Goal: Task Accomplishment & Management: Complete application form

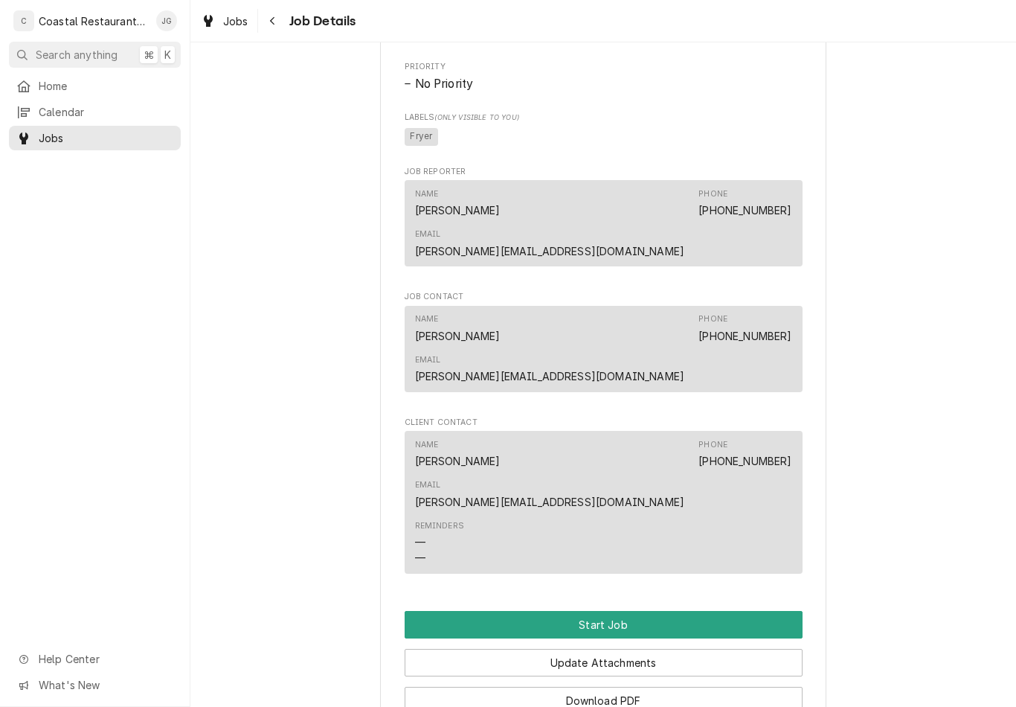
scroll to position [782, 0]
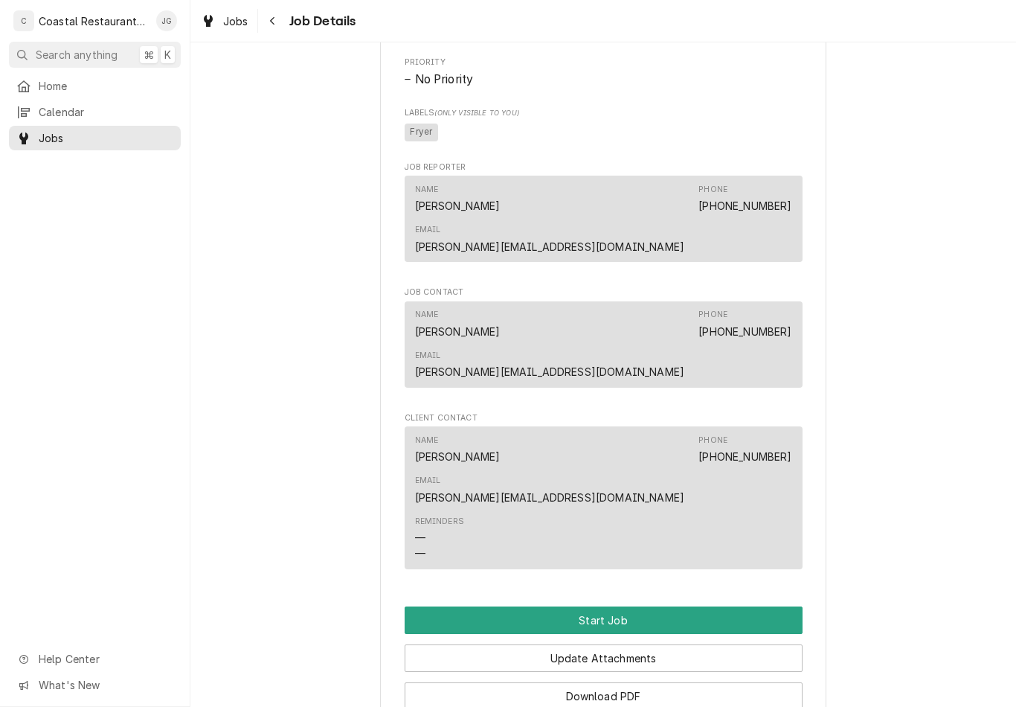
click at [636, 606] on button "Start Job" at bounding box center [604, 620] width 398 height 28
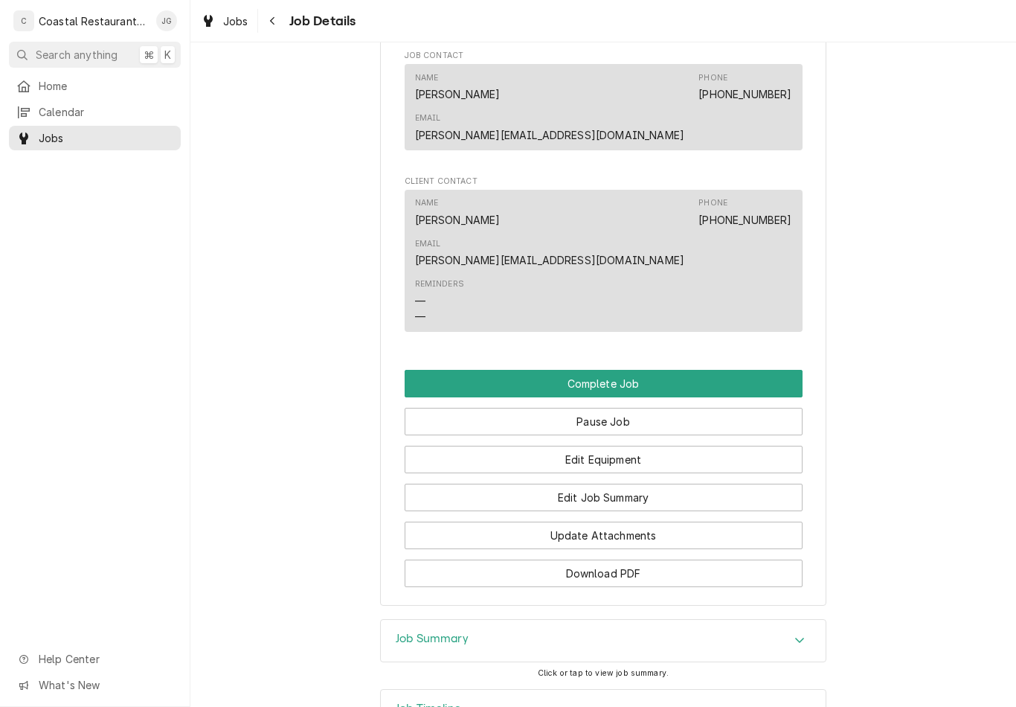
scroll to position [1068, 0]
click at [634, 484] on button "Edit Job Summary" at bounding box center [604, 498] width 398 height 28
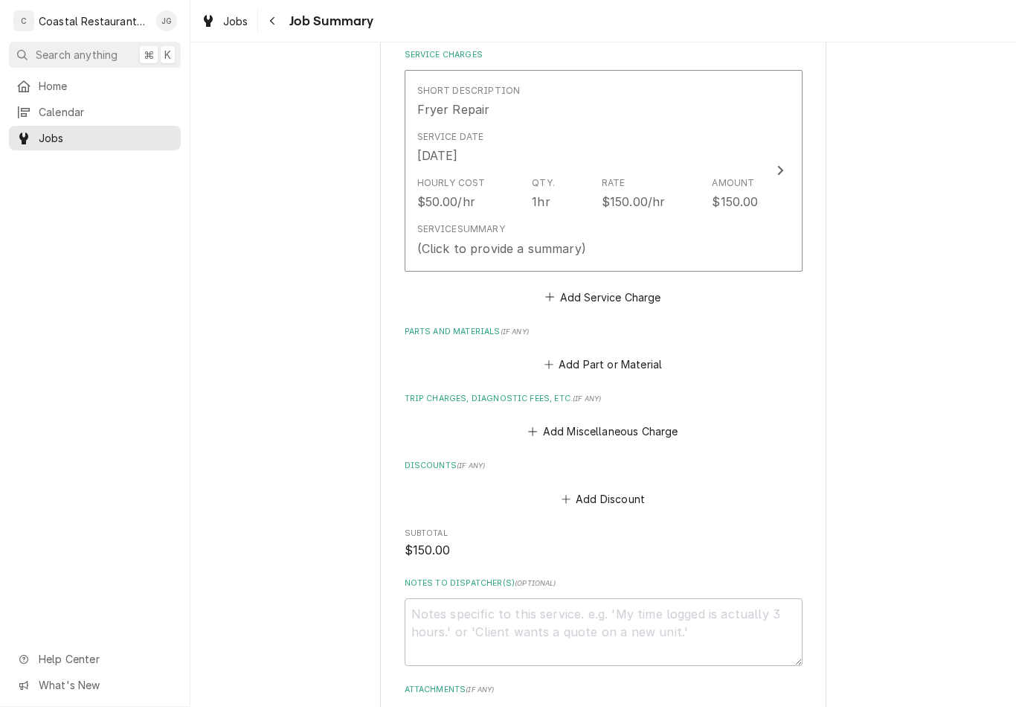
scroll to position [354, 0]
click at [546, 425] on button "Add Miscellaneous Charge" at bounding box center [603, 433] width 155 height 21
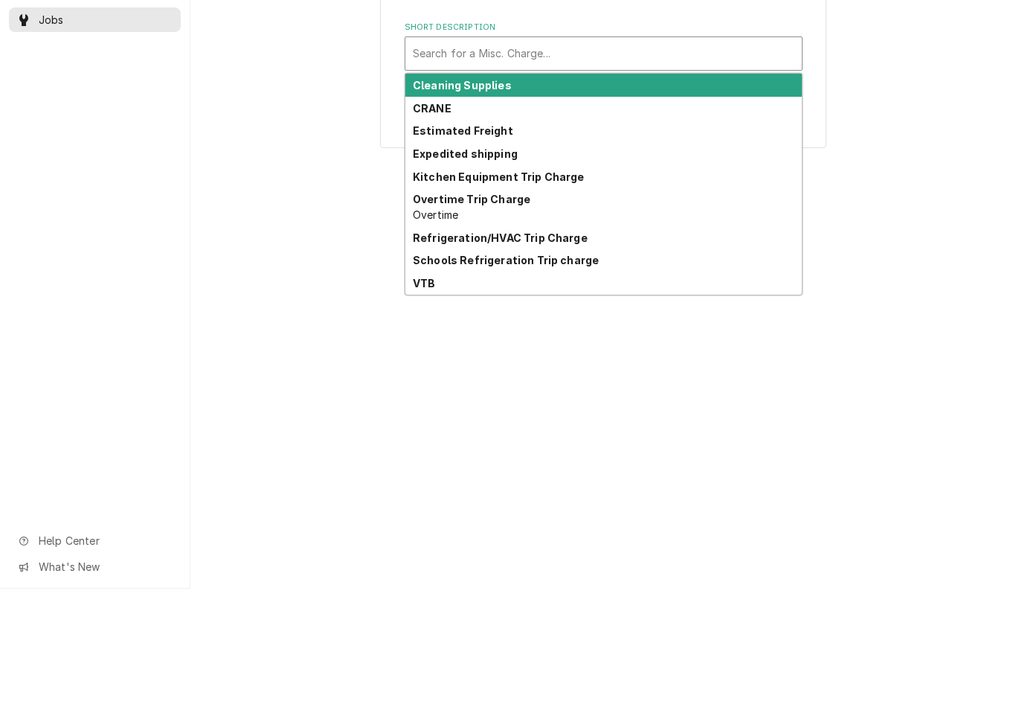
click at [571, 289] on strong "Kitchen Equipment Trip Charge" at bounding box center [499, 295] width 172 height 13
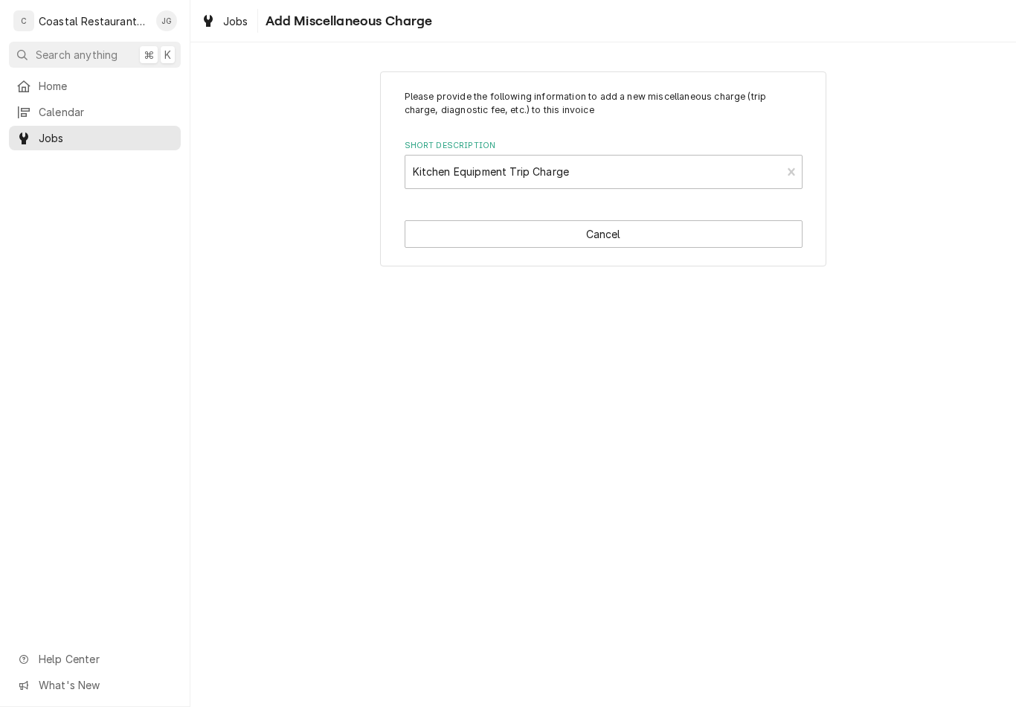
type textarea "x"
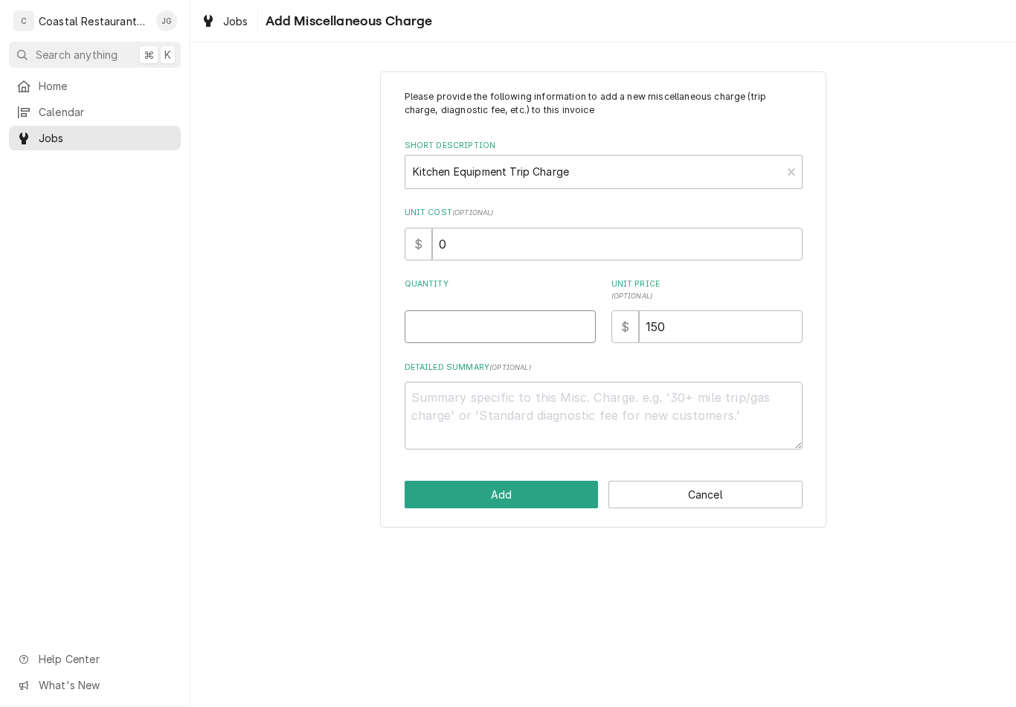
click at [487, 322] on input "Quantity" at bounding box center [500, 326] width 191 height 33
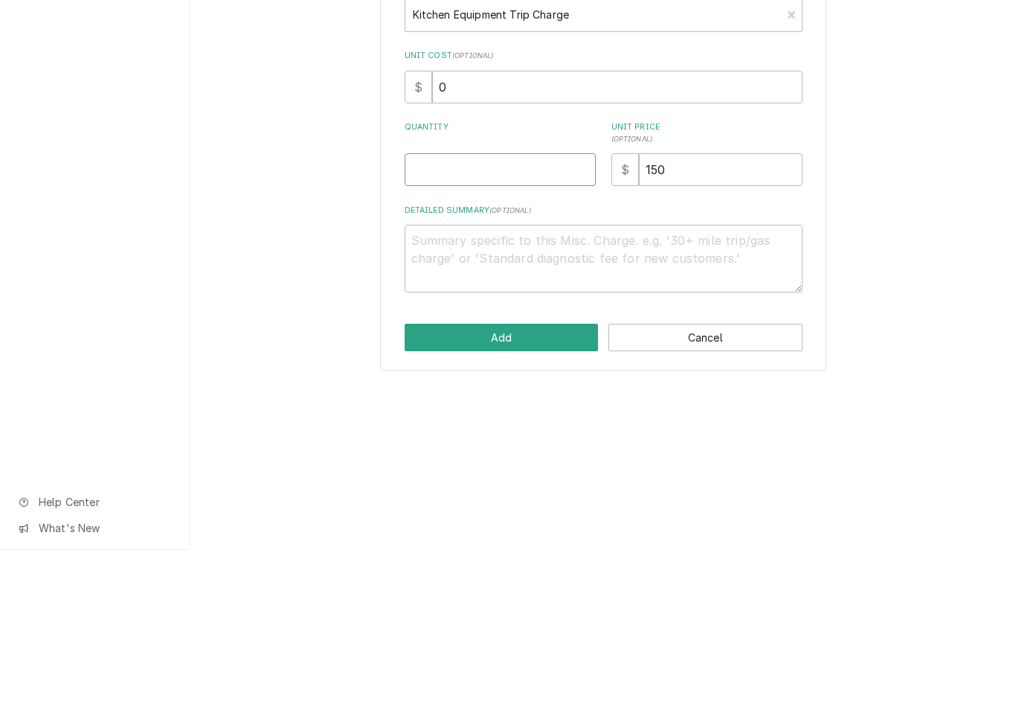
type input "1"
click at [504, 481] on button "Add" at bounding box center [502, 495] width 194 height 28
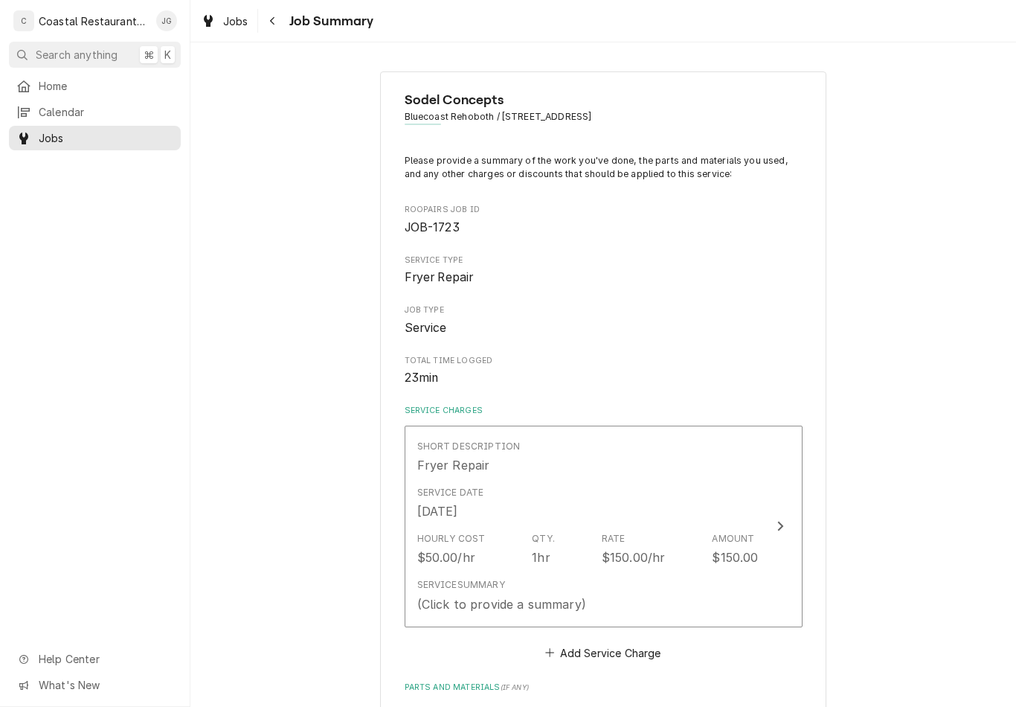
scroll to position [354, 0]
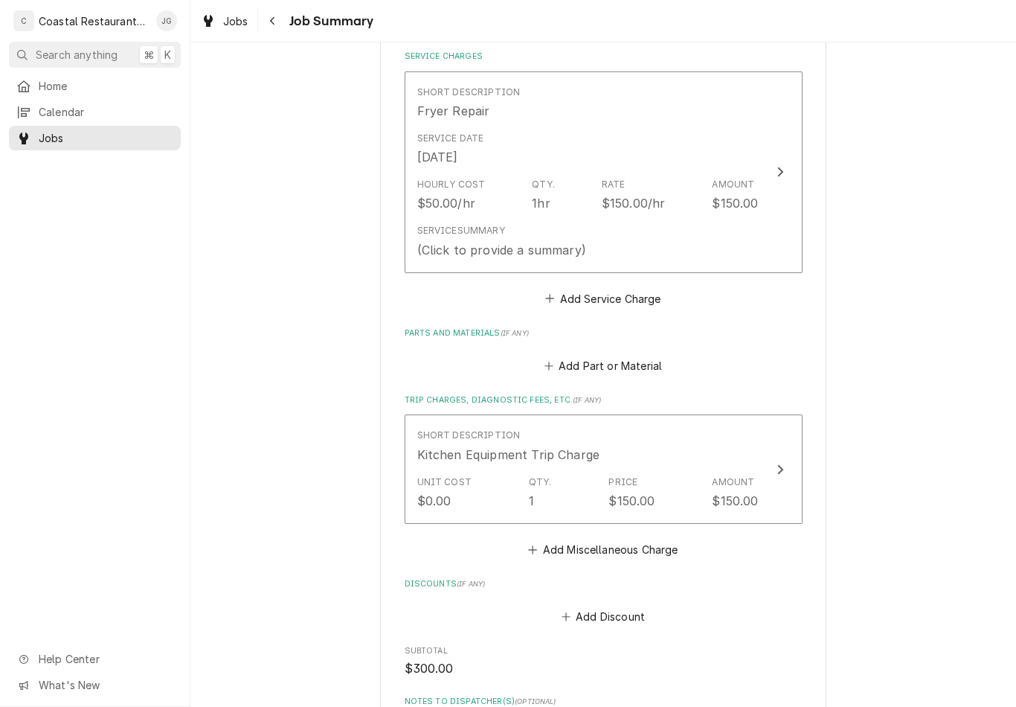
click at [621, 207] on div "$150.00/hr" at bounding box center [634, 203] width 64 height 18
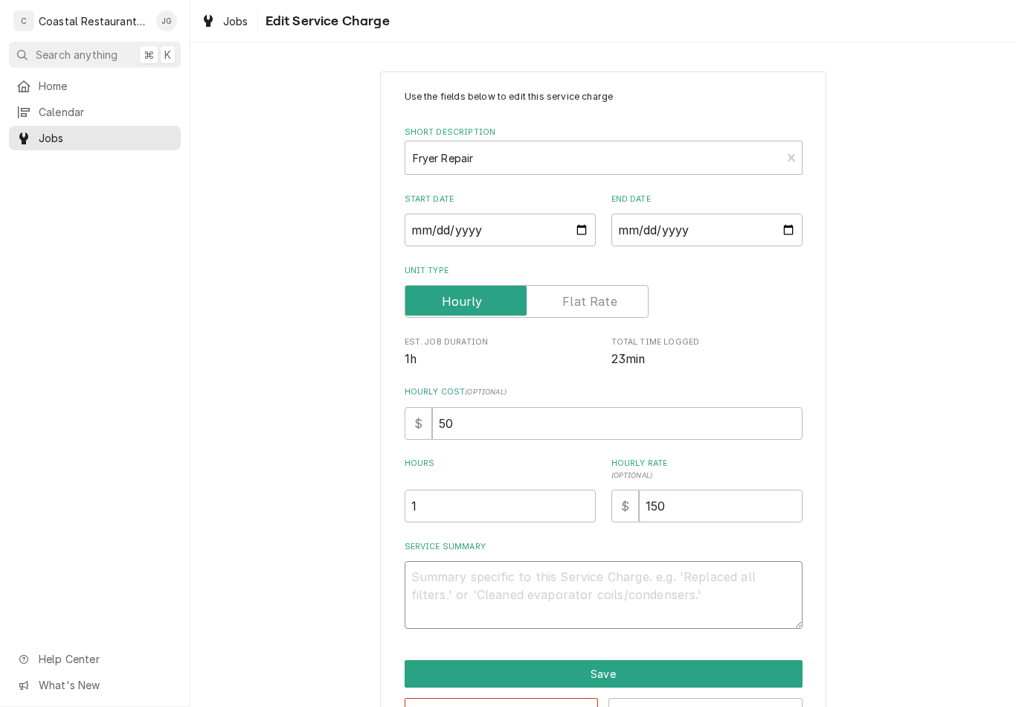
click at [510, 587] on textarea "Service Summary" at bounding box center [604, 595] width 398 height 68
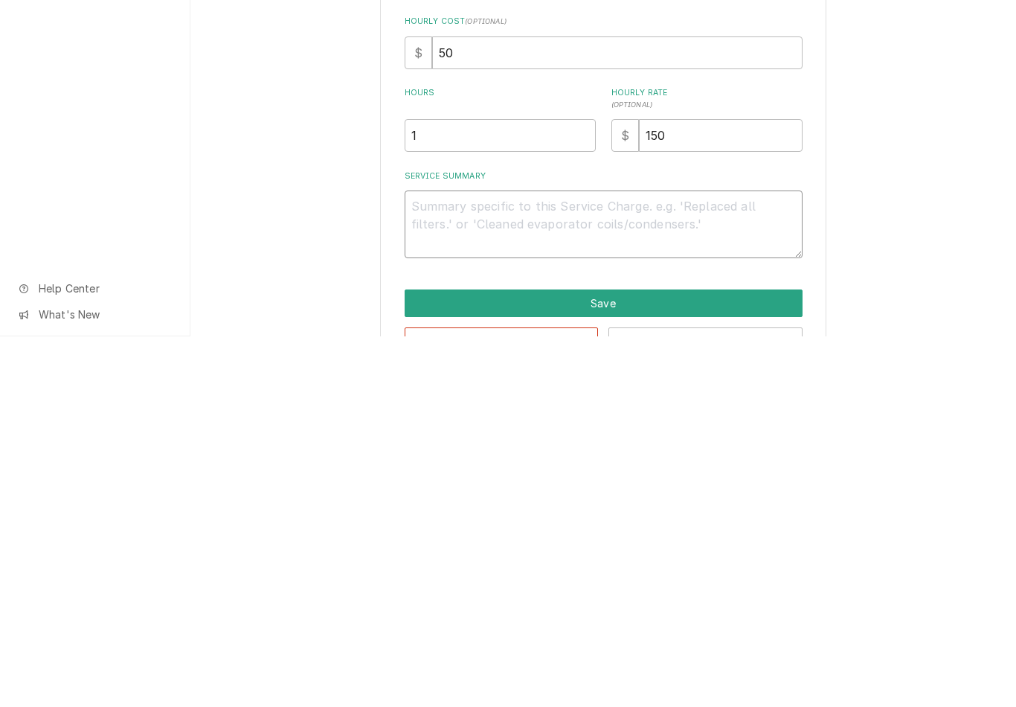
type textarea "x"
type textarea "Fo"
type textarea "x"
type textarea "Fou"
type textarea "x"
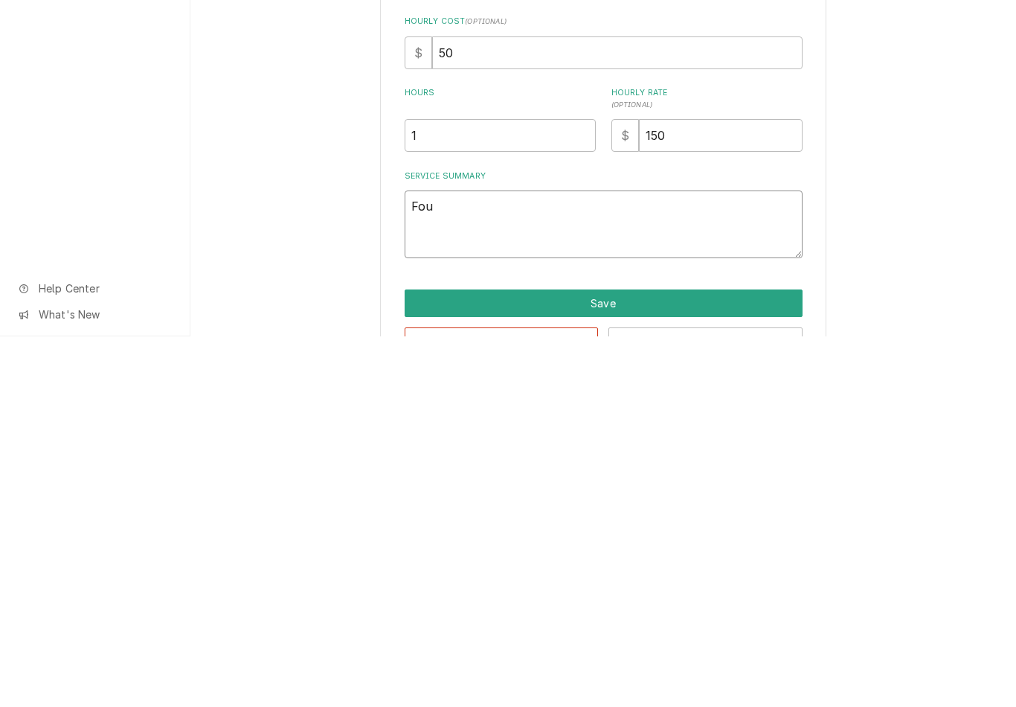
type textarea "Fo"
type textarea "x"
type textarea "F"
type textarea "x"
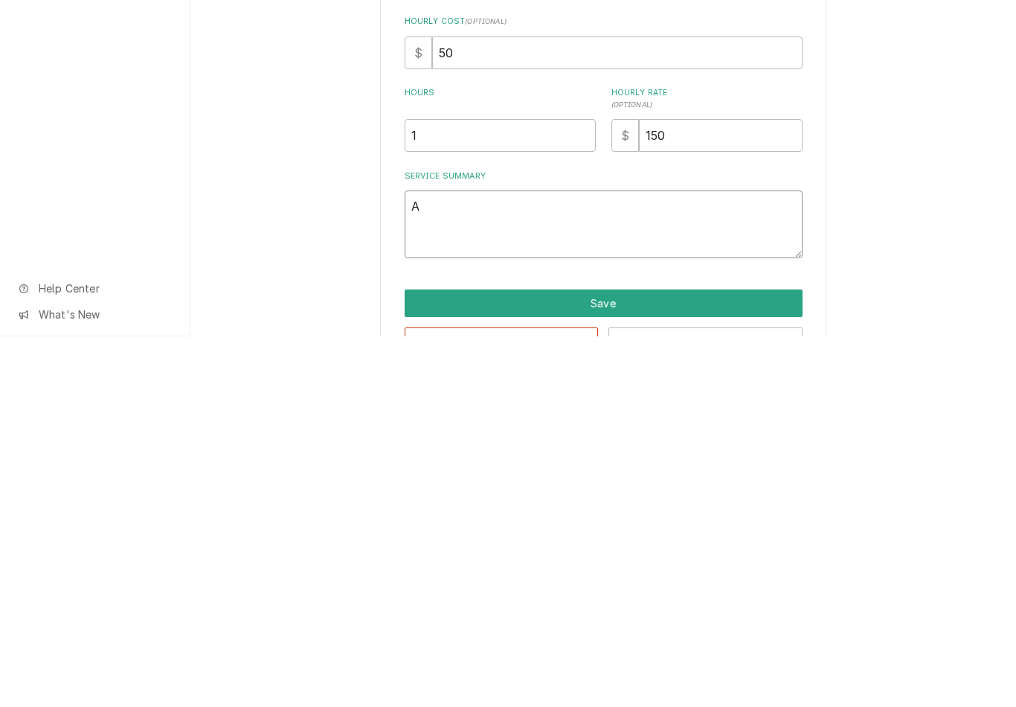
type textarea "Ar"
type textarea "x"
type textarea "Arr"
type textarea "x"
type textarea "Arrived"
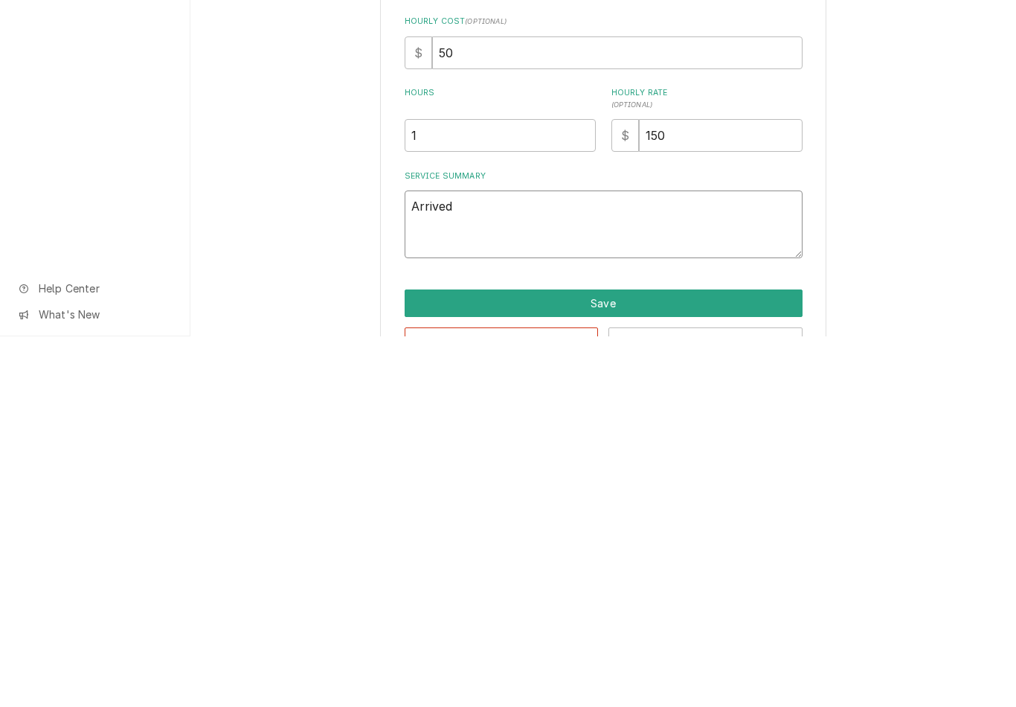
type textarea "x"
type textarea "Arrived o"
type textarea "x"
type textarea "Arrived on"
type textarea "x"
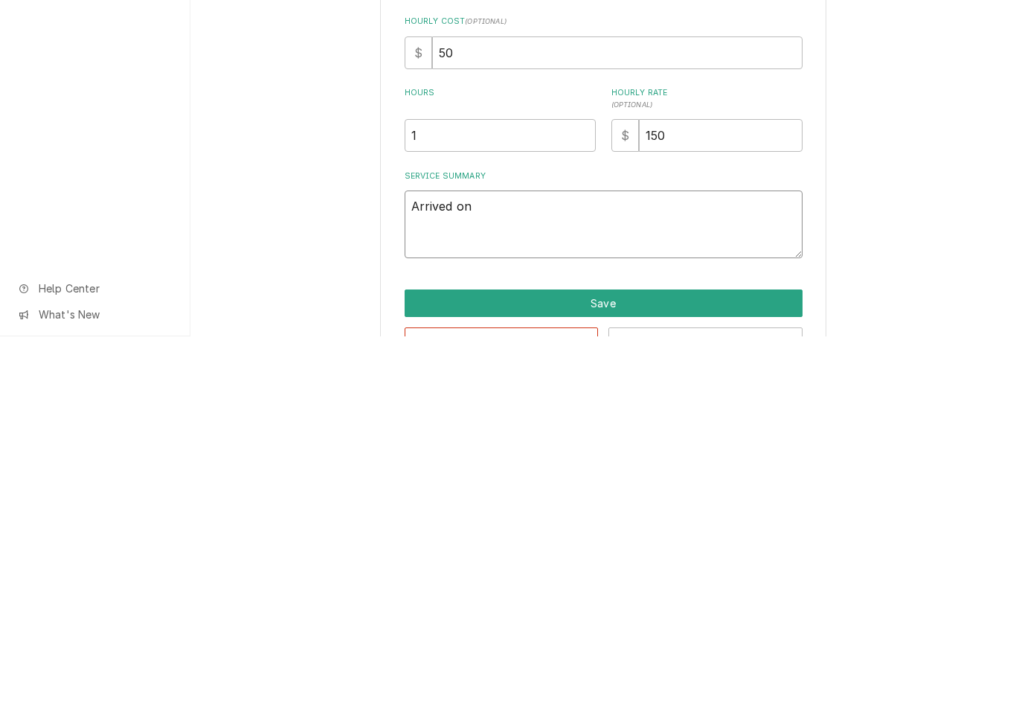
type textarea "Arrived ons"
type textarea "x"
type textarea "Arrived onsi"
type textarea "x"
type textarea "Arrived onsit"
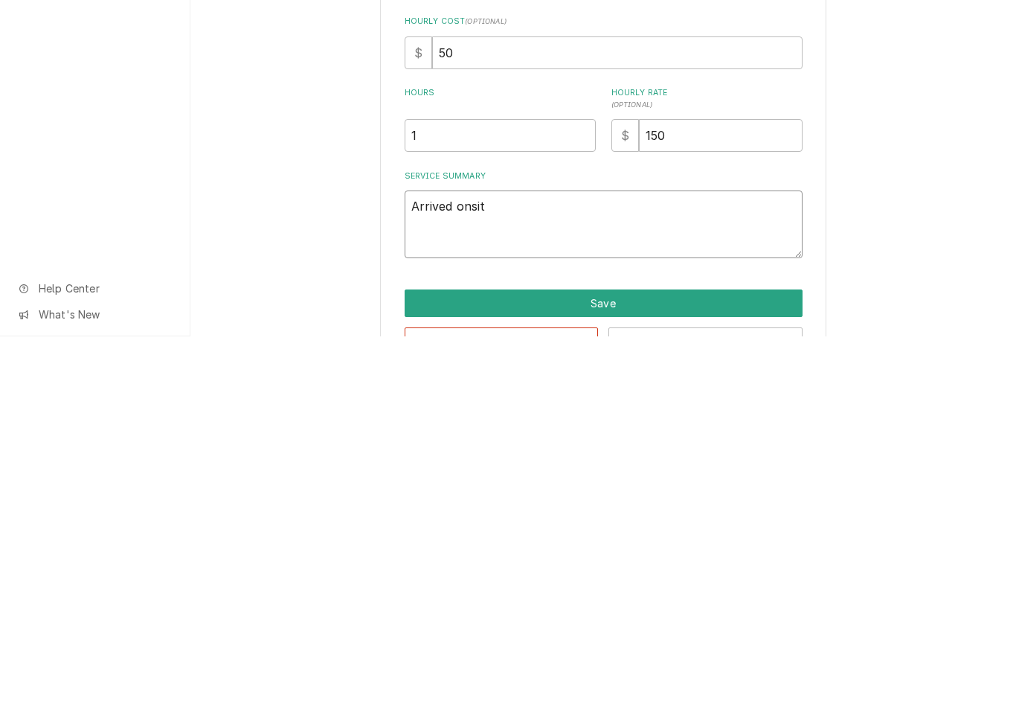
type textarea "x"
type textarea "Arrived onsite"
type textarea "x"
type textarea "Arrived onsite"
type textarea "x"
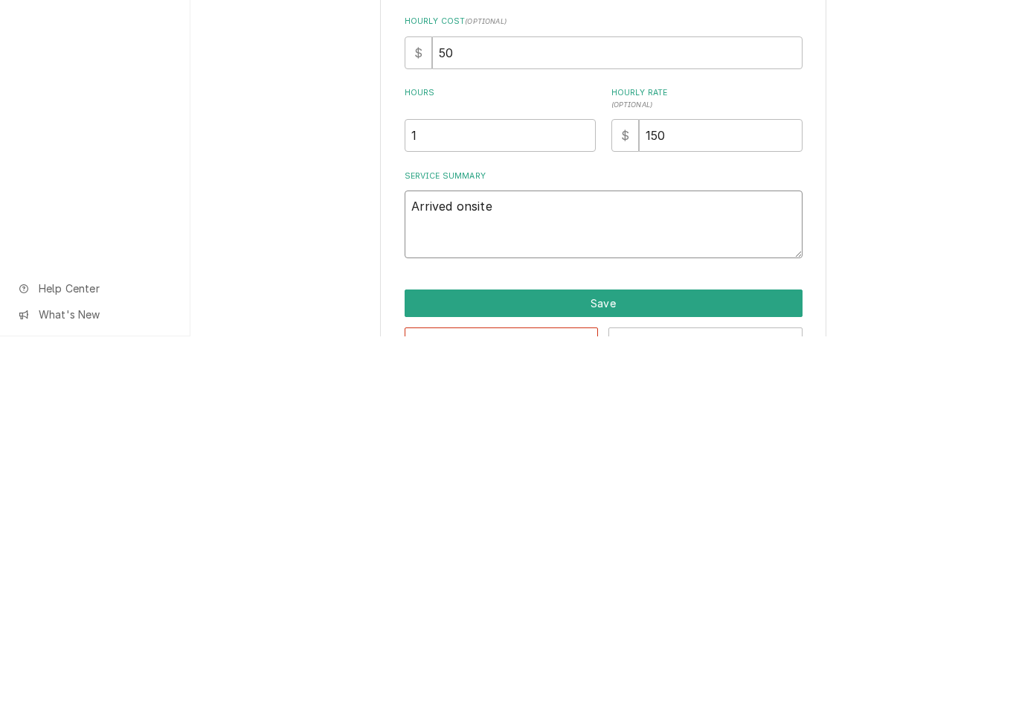
type textarea "Arrived onsite f"
type textarea "x"
type textarea "Arrived onsite fo"
type textarea "x"
type textarea "Arrived onsite fou"
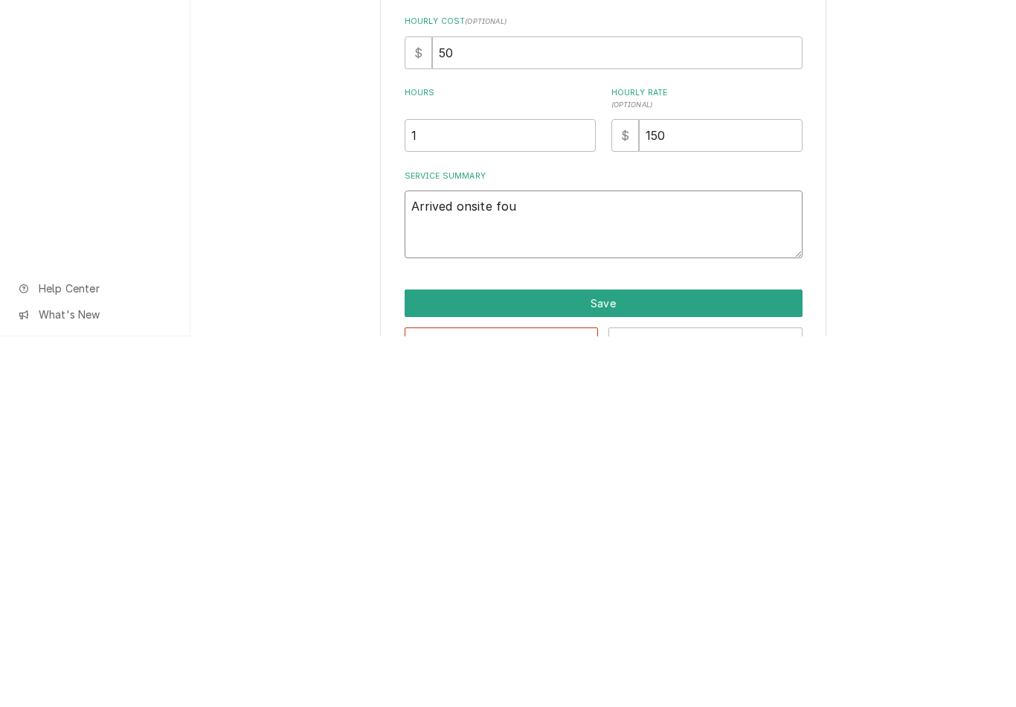
type textarea "x"
type textarea "Arrived onsite fo"
type textarea "x"
type textarea "Arrived onsite f"
type textarea "x"
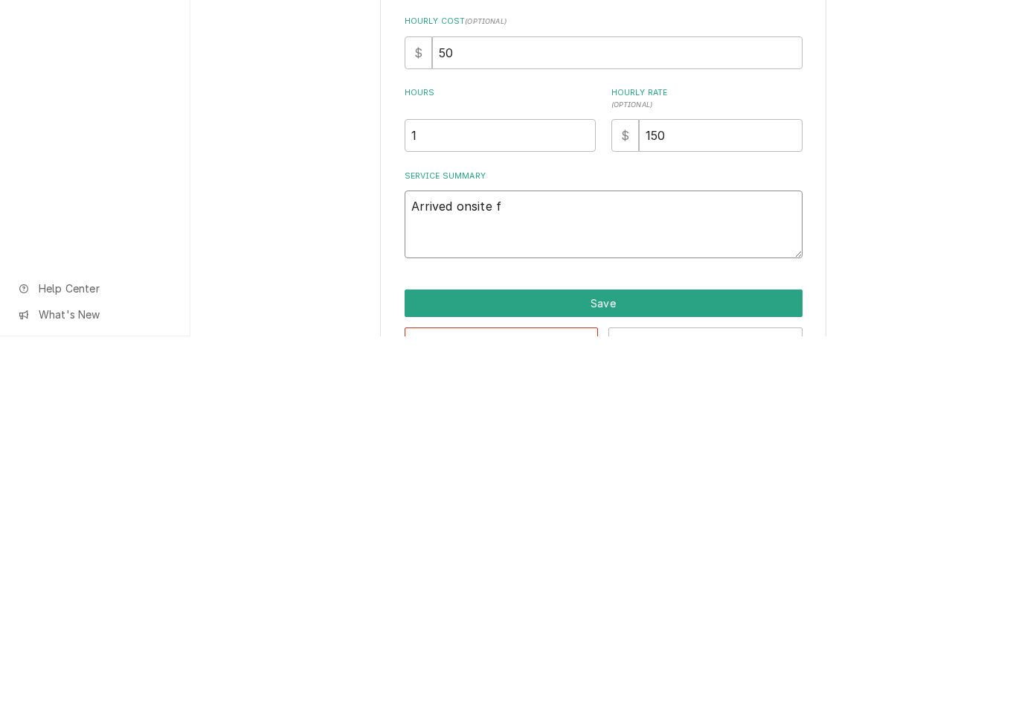
type textarea "Arrived onsite"
type textarea "x"
type textarea "Arrived onsite ch"
type textarea "x"
type textarea "Arrived onsite che"
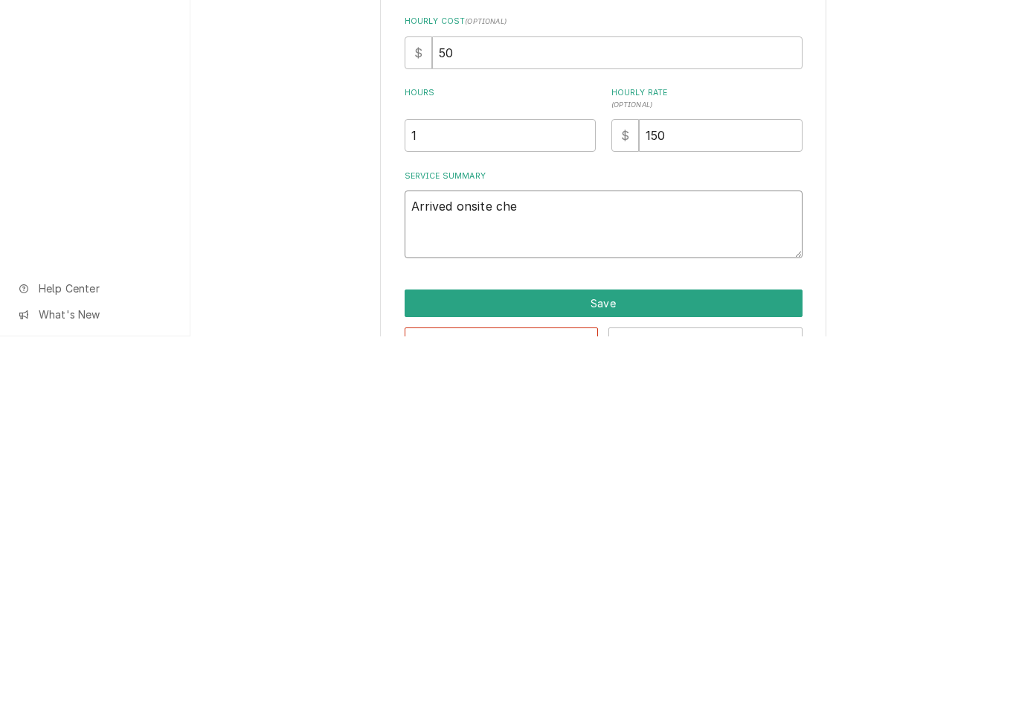
type textarea "x"
type textarea "Arrived onsite check"
type textarea "x"
type textarea "Arrived onsite checke"
type textarea "x"
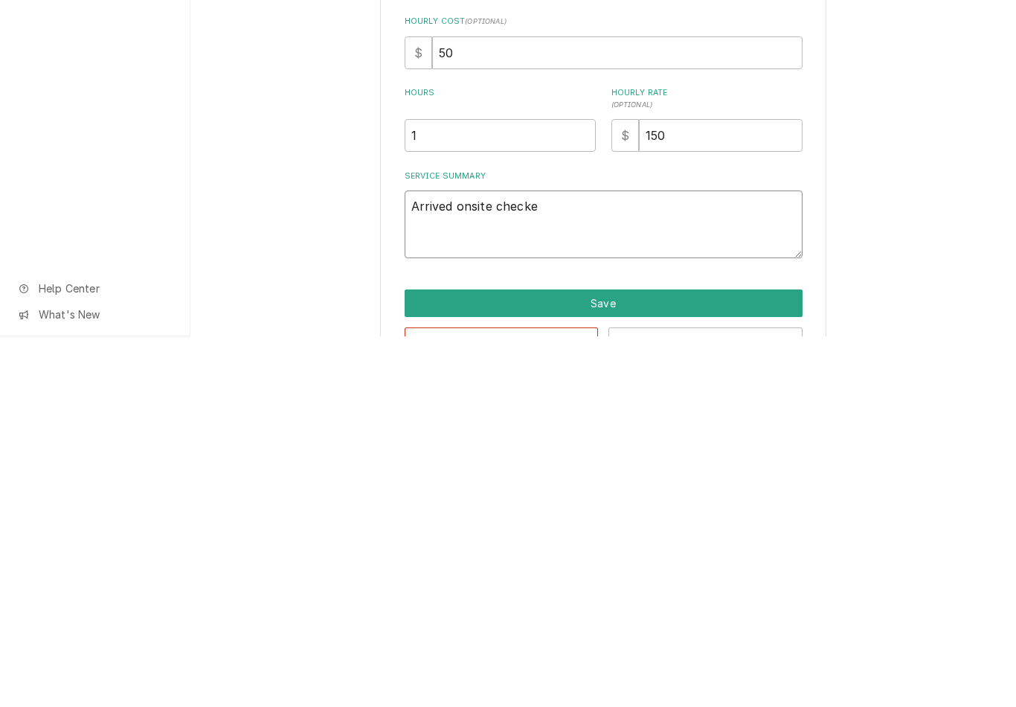
type textarea "Arrived onsite checked"
type textarea "x"
type textarea "Arrived onsite checked"
type textarea "x"
type textarea "Arrived onsite checked f"
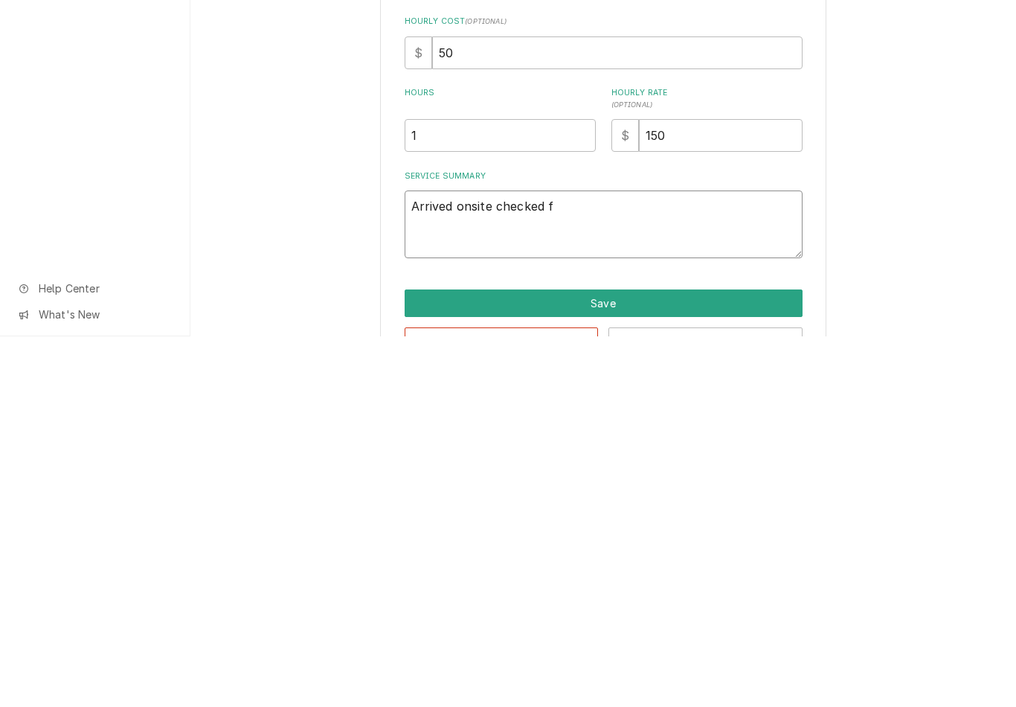
type textarea "x"
type textarea "Arrived onsite checked fa"
type textarea "x"
type textarea "Arrived onsite checked f"
type textarea "x"
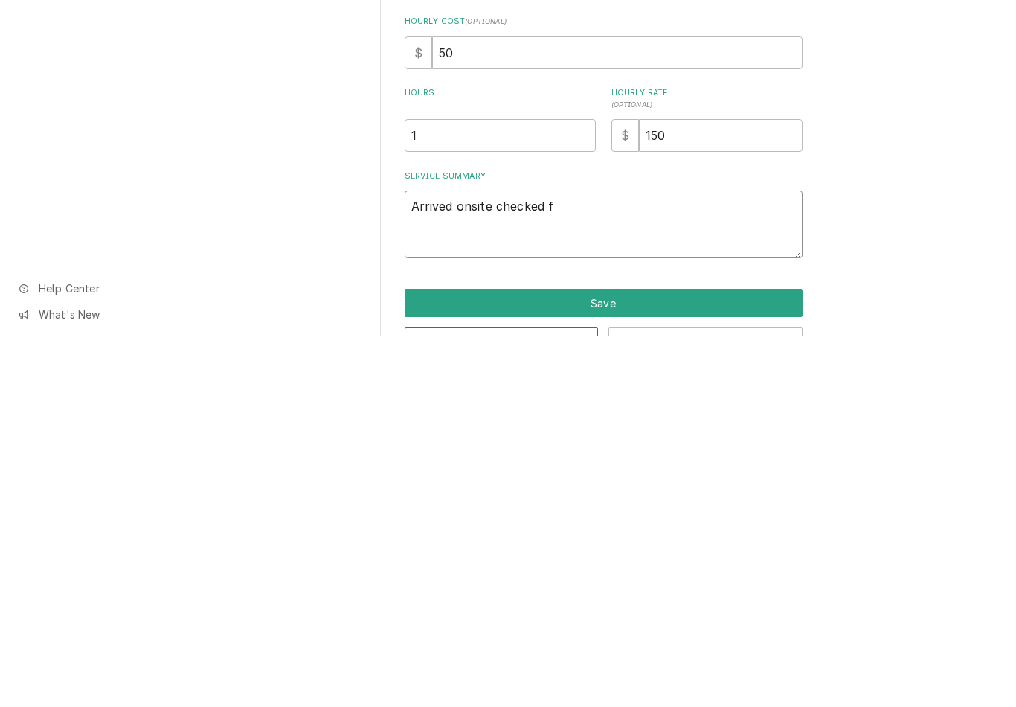
type textarea "Arrived onsite checked"
type textarea "x"
type textarea "Arrived onsite checked f"
type textarea "x"
type textarea "Arrived onsite checked fi"
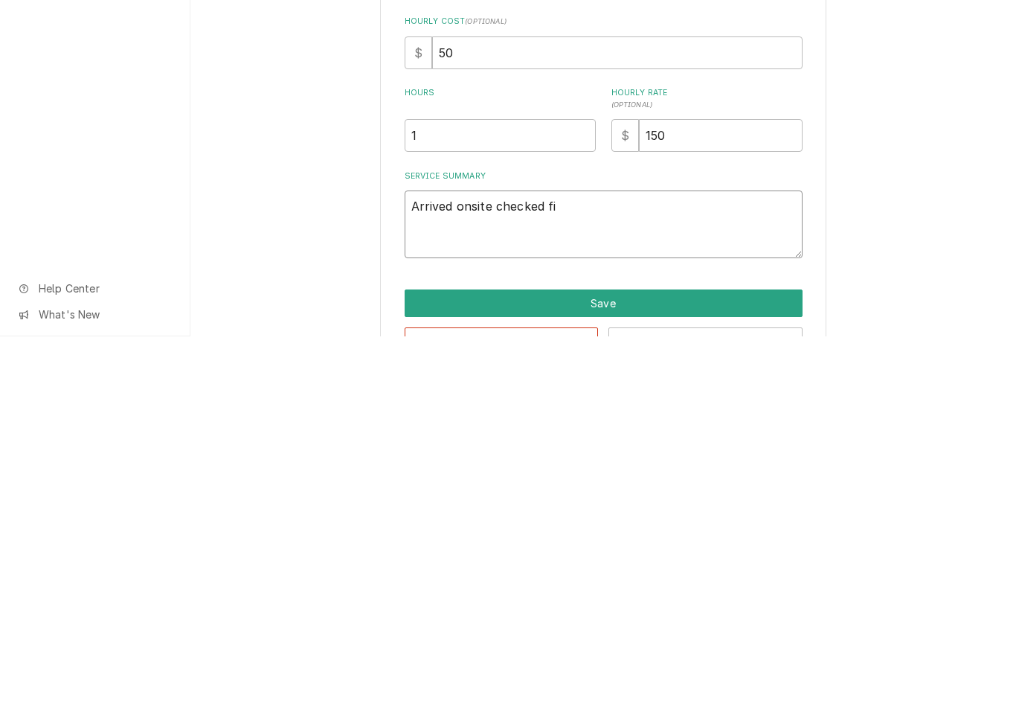
type textarea "x"
type textarea "Arrived onsite checked fir"
type textarea "x"
type textarea "Arrived onsite checked firs"
type textarea "x"
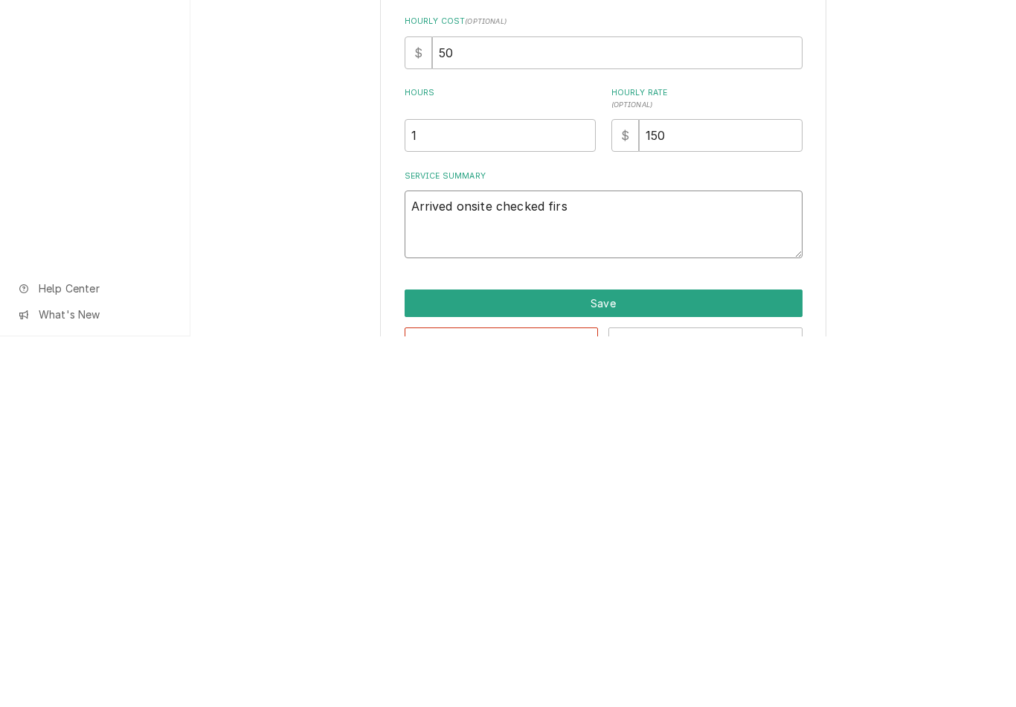
type textarea "Arrived onsite checked first"
type textarea "x"
type textarea "Arrived onsite checked first f"
type textarea "x"
type textarea "Arrived onsite checked first fr"
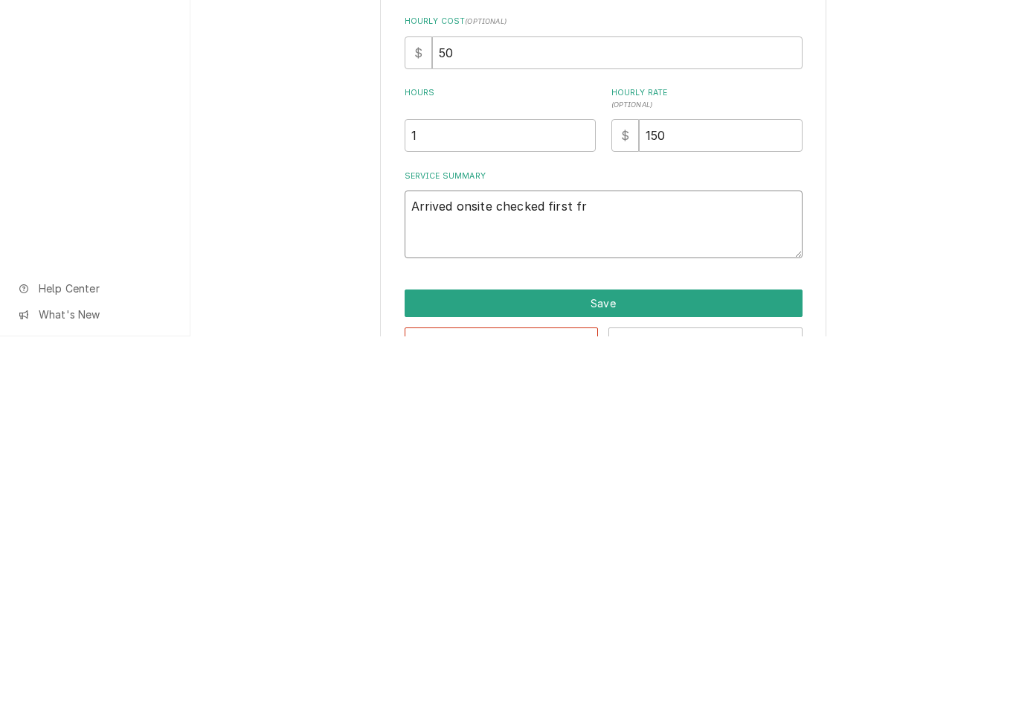
type textarea "x"
type textarea "Arrived onsite checked first fry"
type textarea "x"
type textarea "Arrived onsite checked first frye"
type textarea "x"
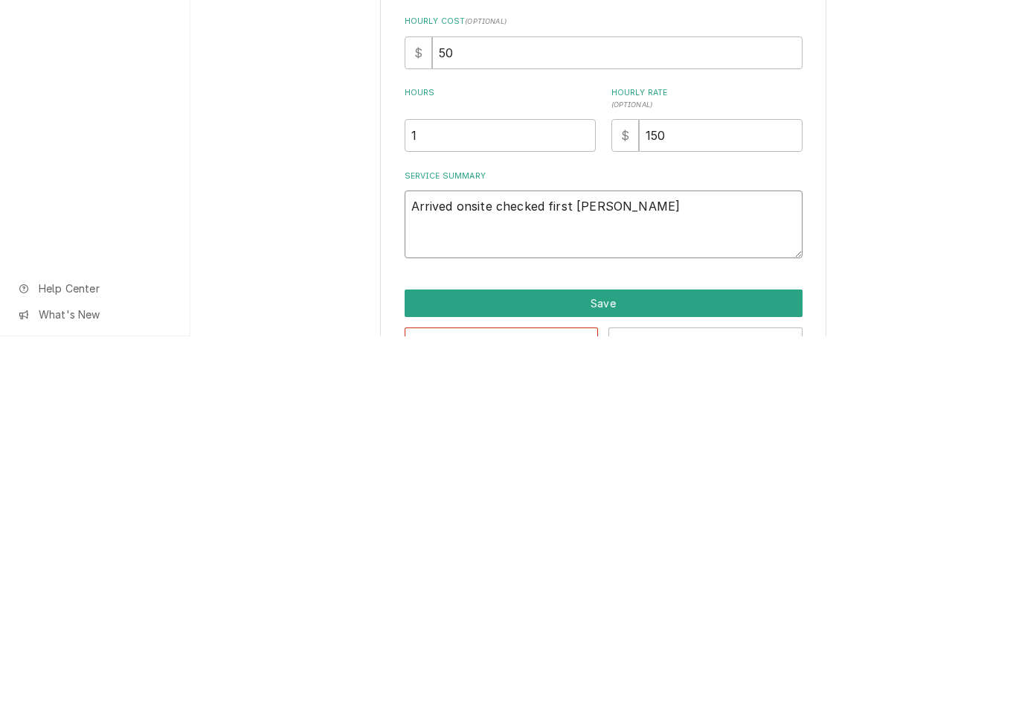
type textarea "Arrived onsite checked first fryer"
type textarea "x"
type textarea "Arrived onsite checked first fryer"
type textarea "x"
type textarea "Arrived onsite checked first fryer o"
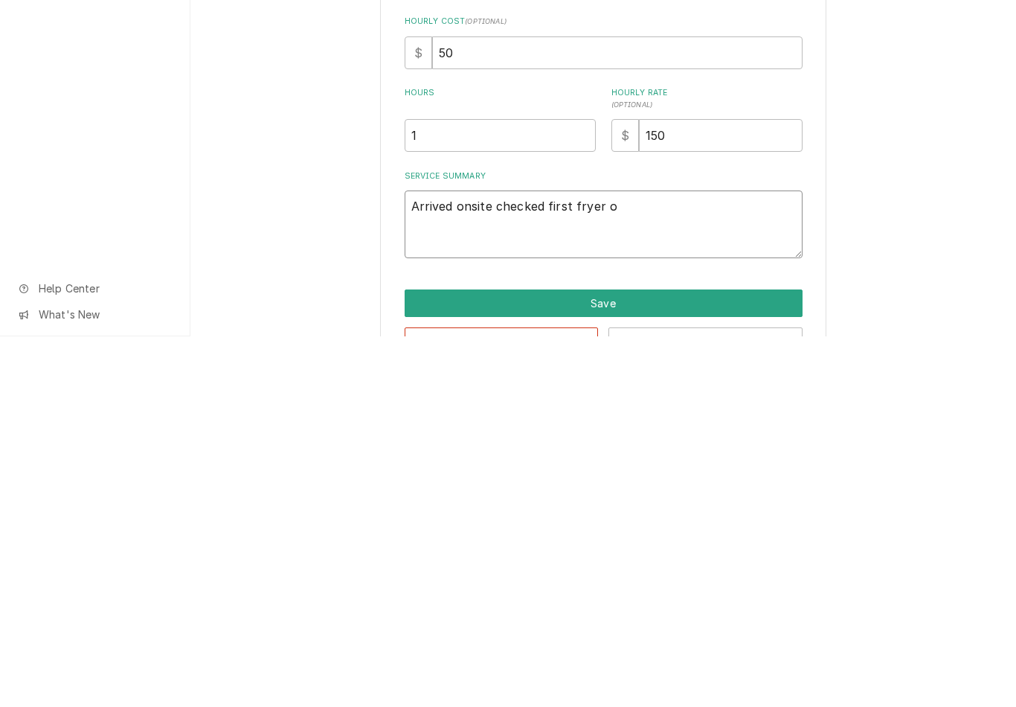
type textarea "x"
type textarea "Arrived onsite checked first fryer on"
type textarea "x"
type textarea "Arrived onsite checked first fryer on"
type textarea "x"
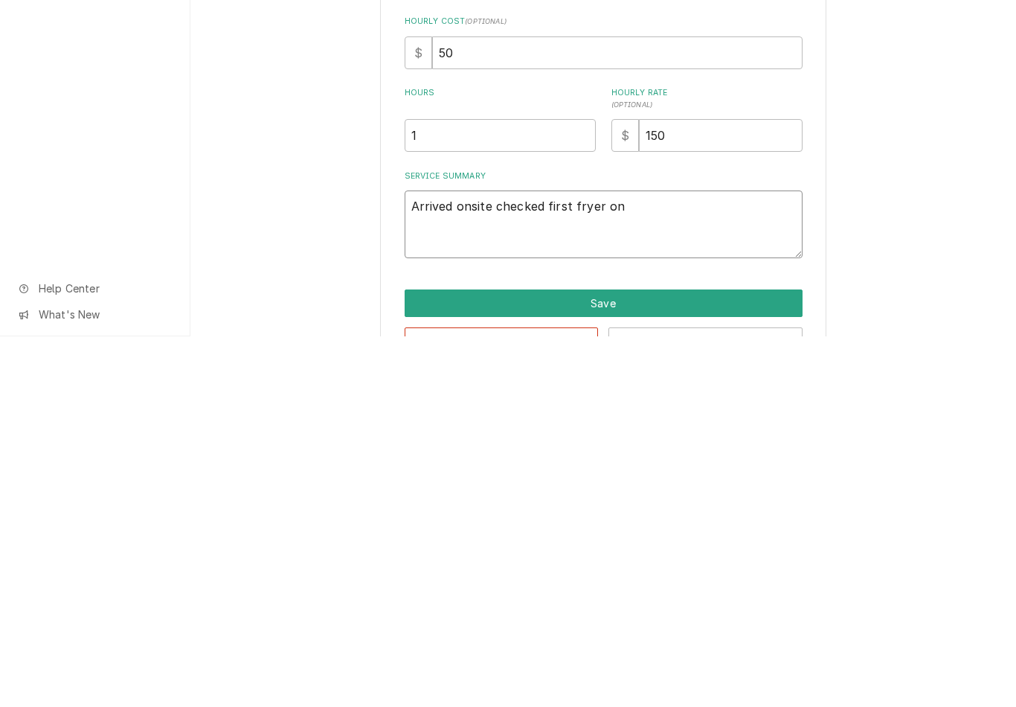
type textarea "Arrived onsite checked first fryer on l"
type textarea "x"
type textarea "Arrived onsite checked first fryer on le"
type textarea "x"
type textarea "Arrived onsite checked first fryer on lef"
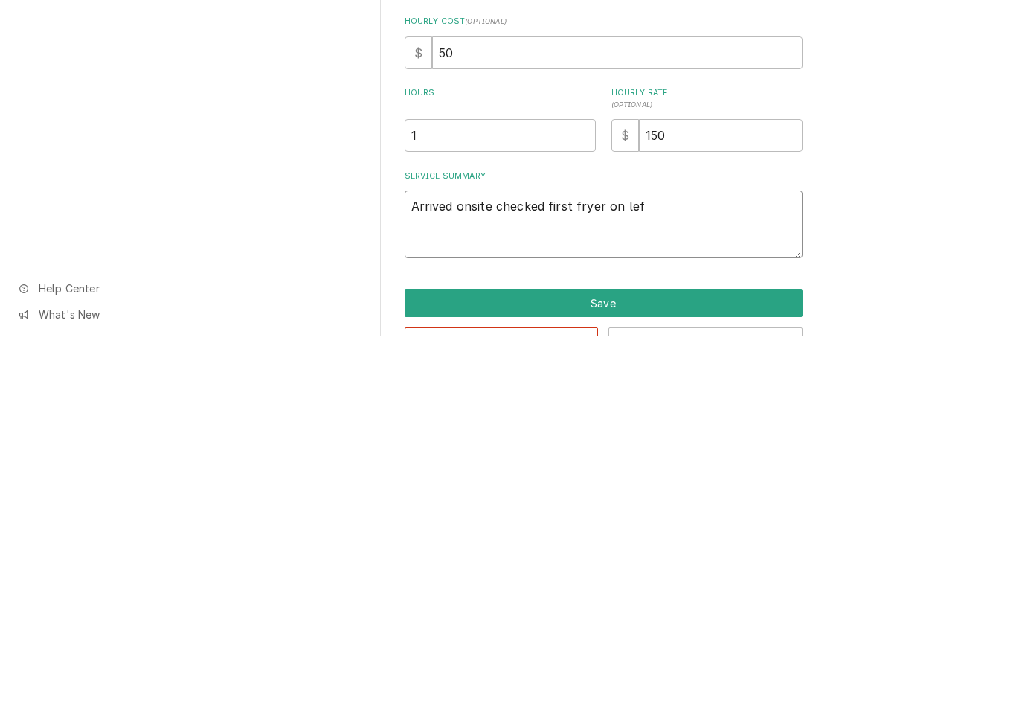
type textarea "x"
type textarea "Arrived onsite checked first fryer on left"
type textarea "x"
type textarea "Arrived onsite checked first fryer on left"
type textarea "x"
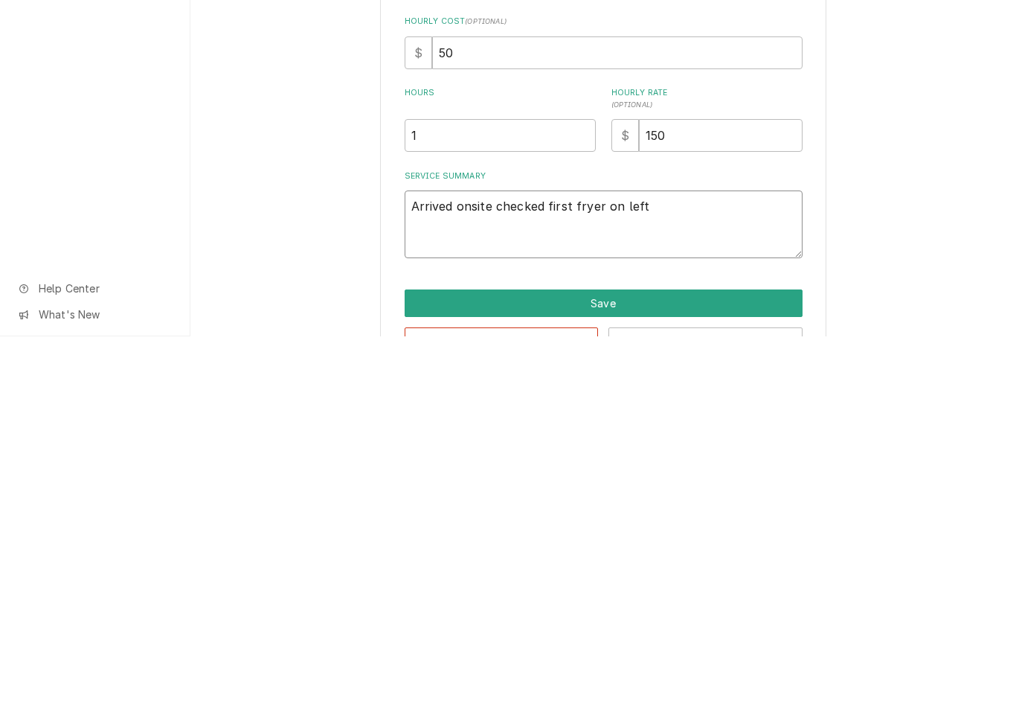
type textarea "Arrived onsite checked first fryer on left g"
type textarea "x"
type textarea "Arrived onsite checked first fryer on left ga"
type textarea "x"
type textarea "Arrived onsite checked first fryer on left gas"
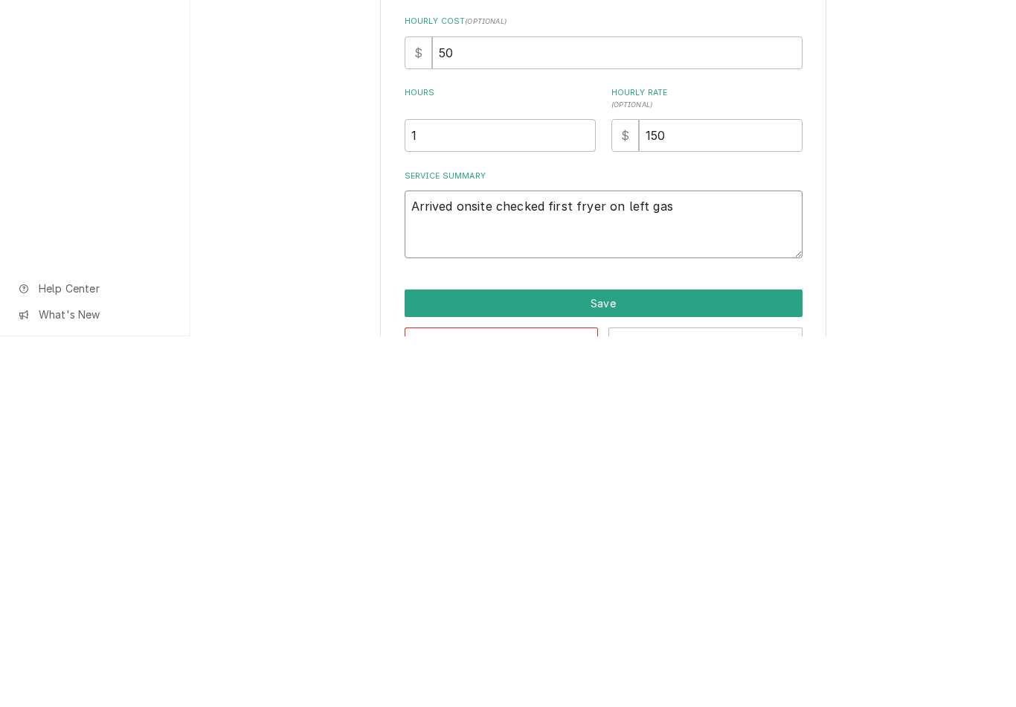
type textarea "x"
type textarea "Arrived onsite checked first fryer on left gas"
type textarea "x"
type textarea "Arrived onsite checked first fryer on left gas p"
type textarea "x"
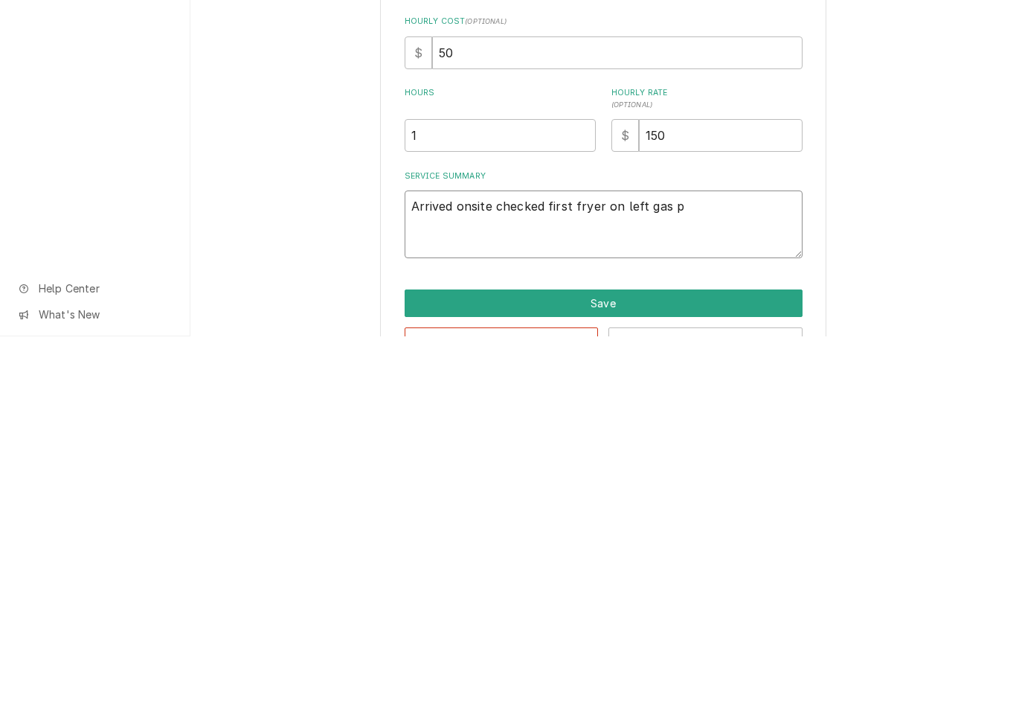
type textarea "Arrived onsite checked first fryer on left gas pr"
type textarea "x"
type textarea "Arrived onsite checked first fryer on left gas pre"
type textarea "x"
type textarea "Arrived onsite checked first fryer on left gas pres"
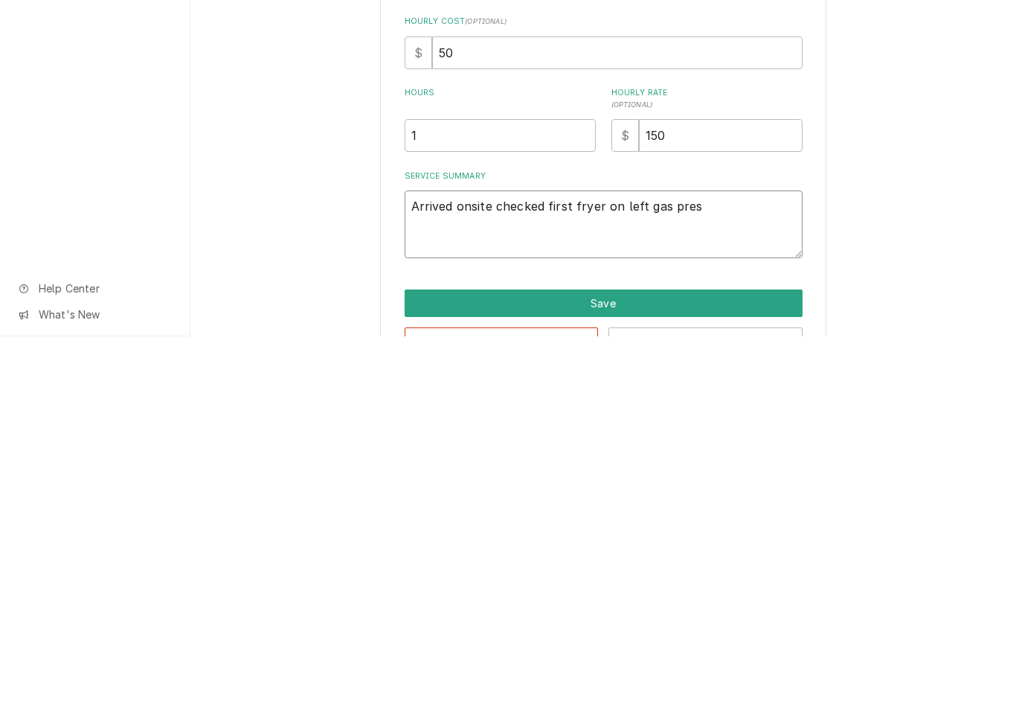
type textarea "x"
type textarea "Arrived onsite checked first fryer on left gas press"
type textarea "x"
type textarea "Arrived onsite checked first fryer on left gas pressu"
type textarea "x"
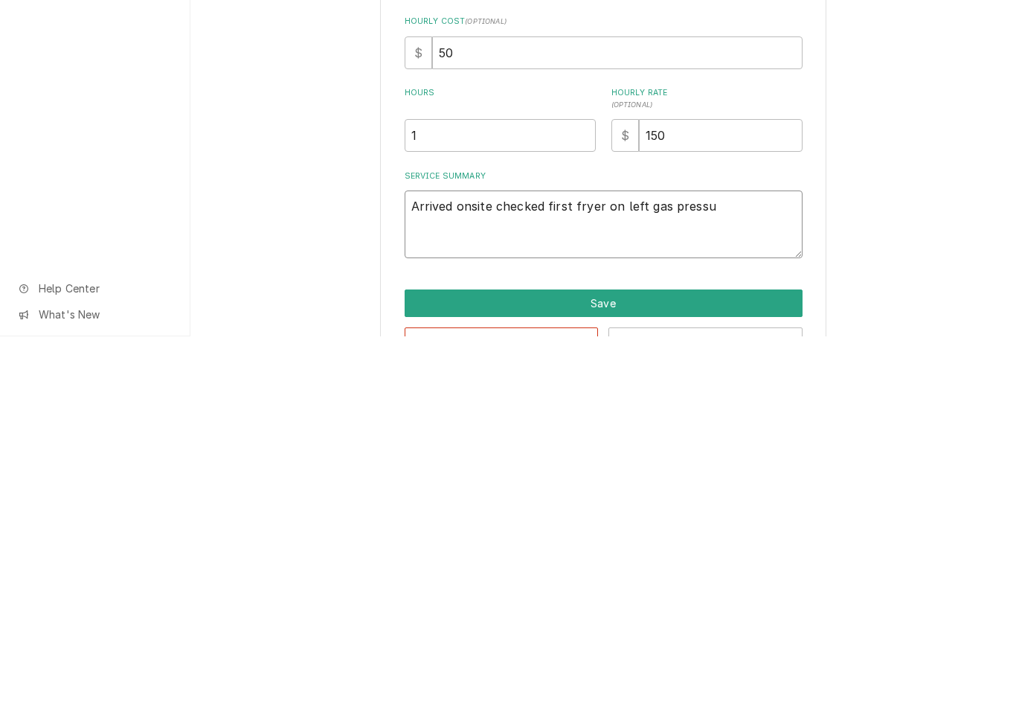
type textarea "Arrived onsite checked first fryer on left gas pressur"
type textarea "x"
type textarea "Arrived onsite checked first fryer on left gas pressure"
type textarea "x"
type textarea "Arrived onsite checked first fryer on left gas pressure i"
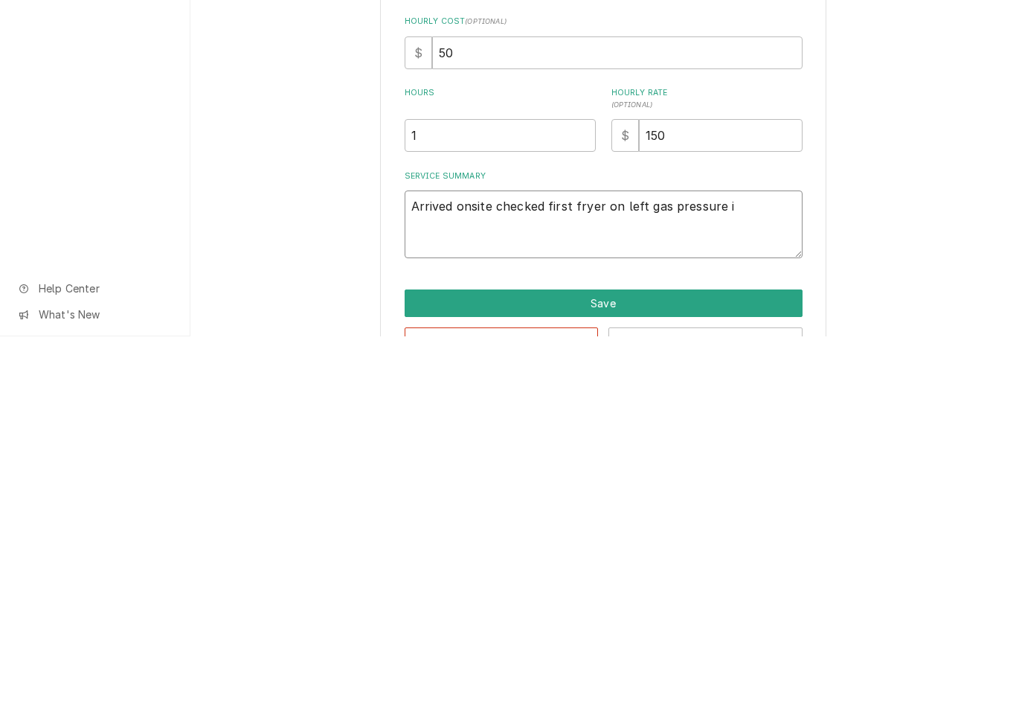
type textarea "x"
type textarea "Arrived onsite checked first fryer on left gas pressure in"
type textarea "x"
type textarea "Arrived onsite checked first fryer on left gas pressure i"
type textarea "x"
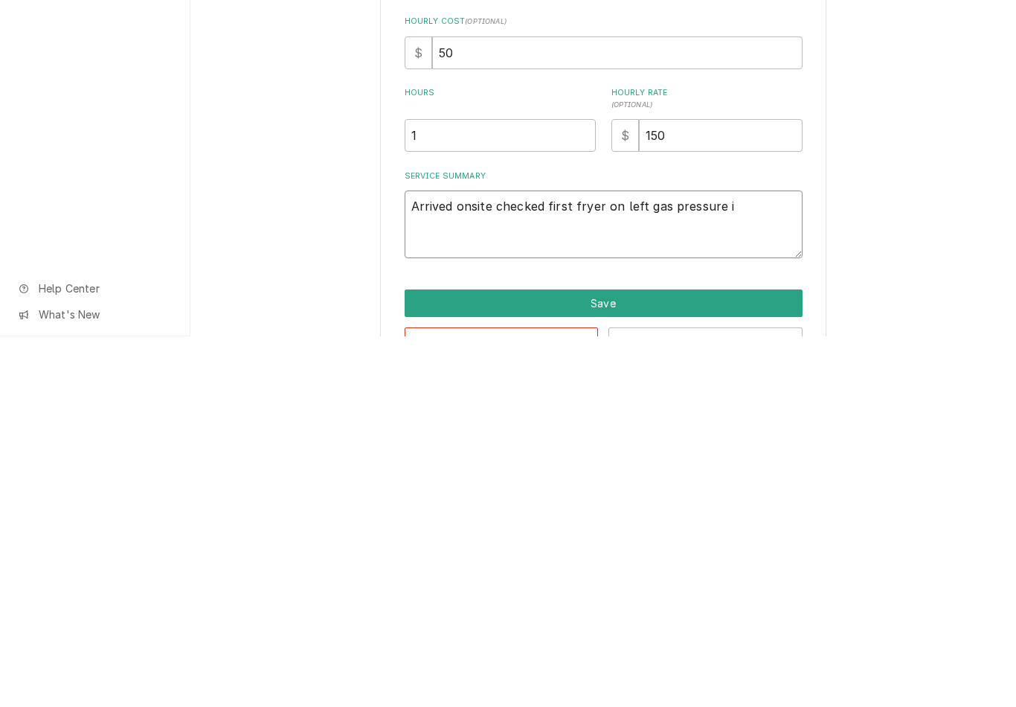
type textarea "Arrived onsite checked first fryer on left gas pressure is"
type textarea "x"
type textarea "Arrived onsite checked first fryer on left gas pressure is"
type textarea "x"
type textarea "Arrived onsite checked first fryer on left gas pressure is i"
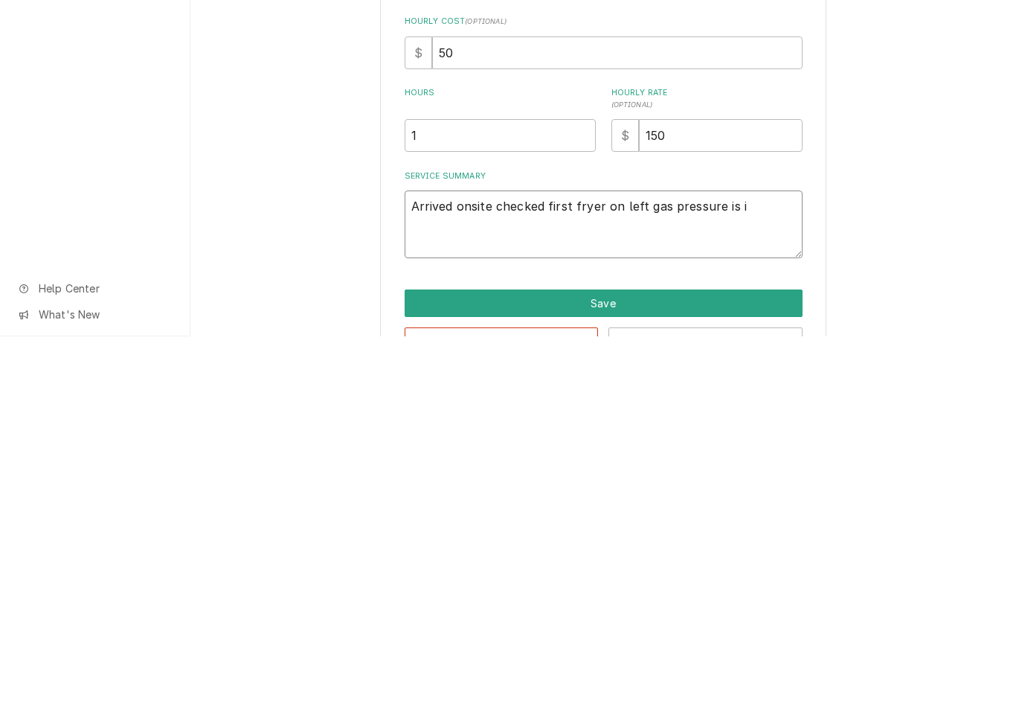
type textarea "x"
type textarea "Arrived onsite checked first fryer on left gas pressure is in"
type textarea "x"
type textarea "Arrived onsite checked first fryer on left gas pressure is in"
type textarea "x"
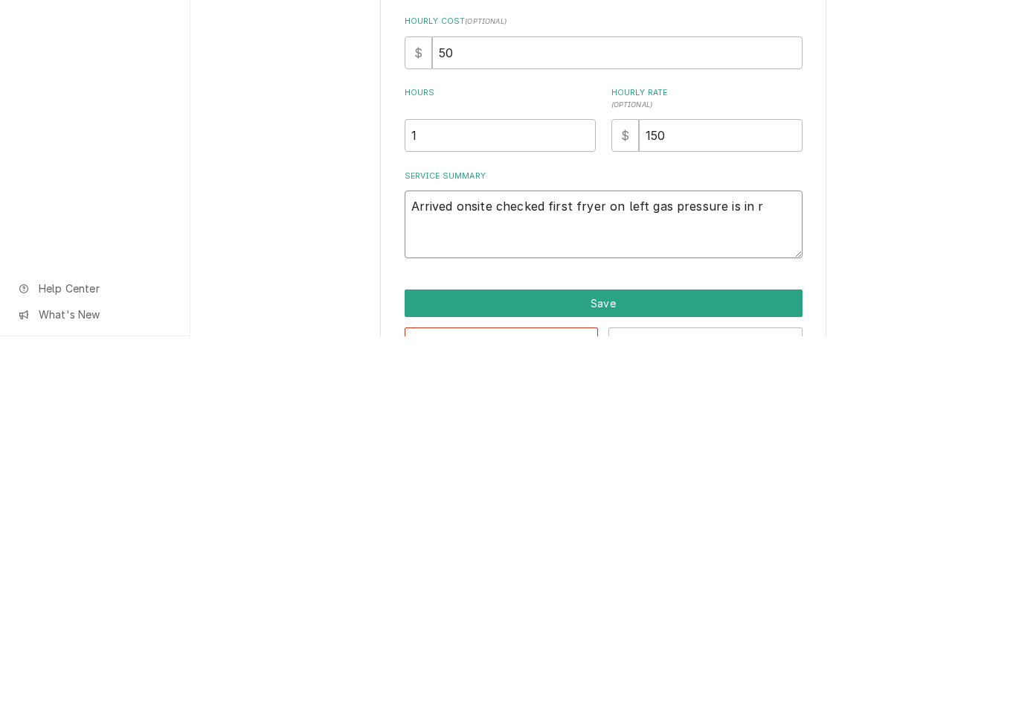
type textarea "Arrived onsite checked first fryer on left gas pressure is in ra"
type textarea "x"
type textarea "Arrived onsite checked first fryer on left gas pressure is in ran"
type textarea "x"
type textarea "Arrived onsite checked first fryer on left gas pressure is in rang"
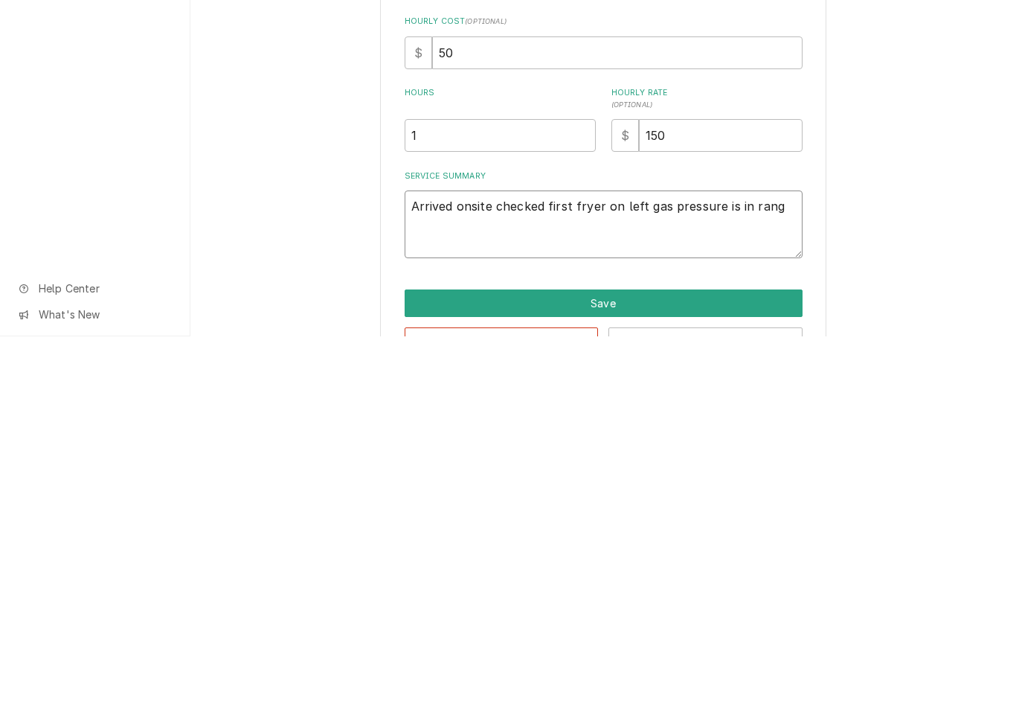
type textarea "x"
type textarea "Arrived onsite checked first fryer on left gas pressure is in range"
type textarea "x"
type textarea "Arrived onsite checked first fryer on left gas pressure is in range"
type textarea "x"
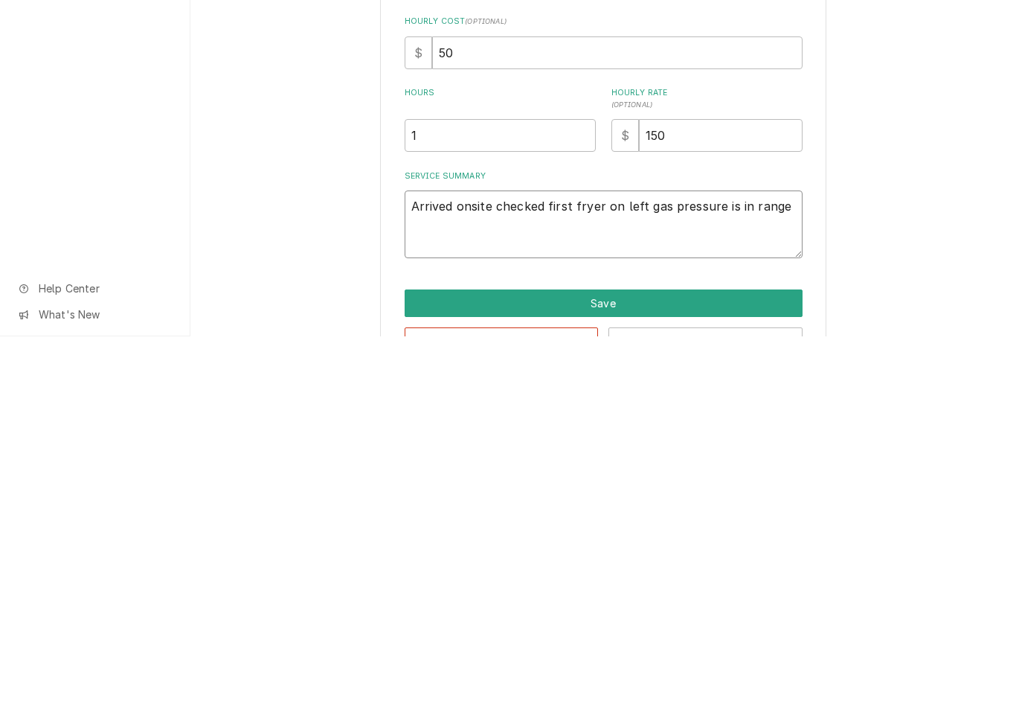
type textarea "Arrived onsite checked first fryer on left gas pressure is in range 1"
type textarea "x"
type textarea "Arrived onsite checked first fryer on left gas pressure is in range 10"
type textarea "x"
type textarea "Arrived onsite checked first fryer on left gas pressure is in range 10."
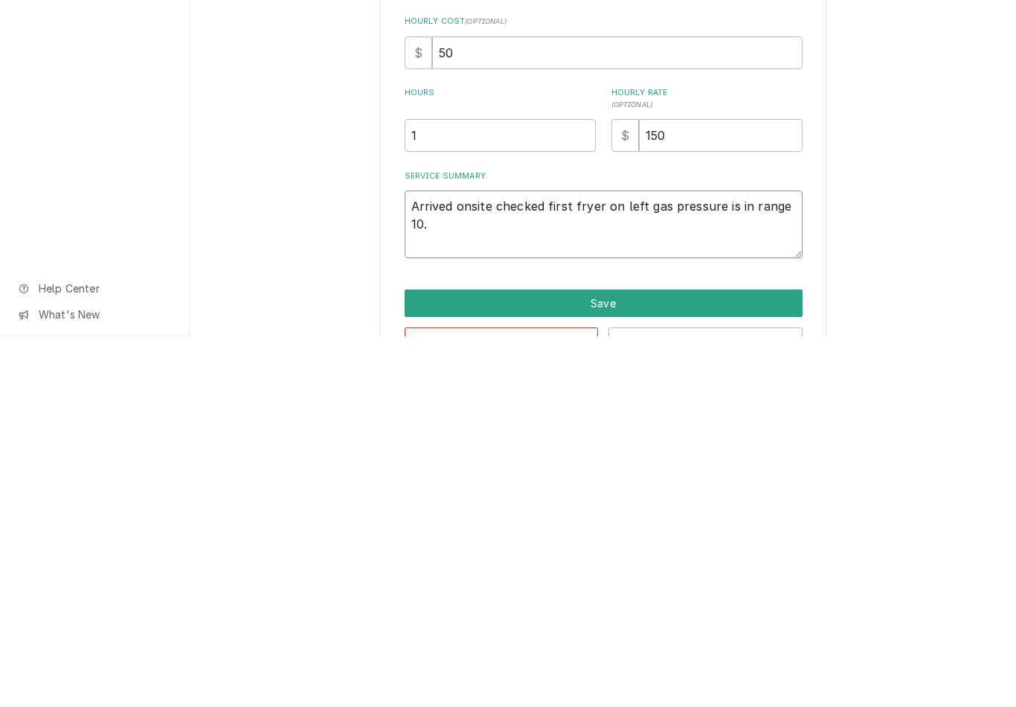
type textarea "x"
type textarea "Arrived onsite checked first fryer on left gas pressure is in range 10.15"
type textarea "x"
type textarea "Arrived onsite checked first fryer on left gas pressure is in range 10.15"
type textarea "x"
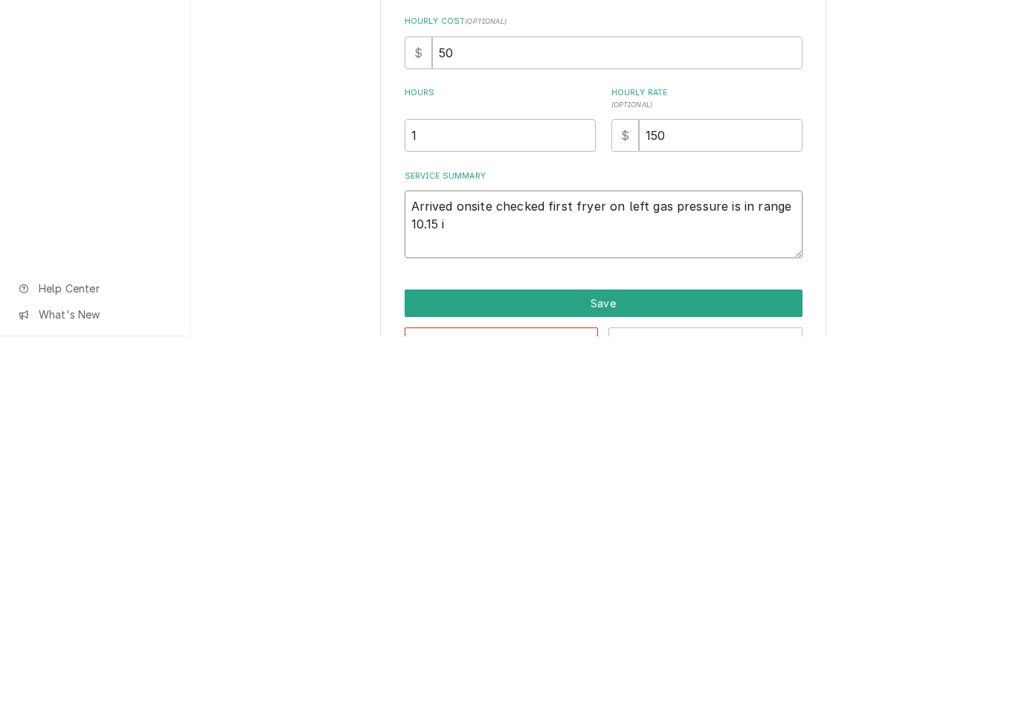
type textarea "Arrived onsite checked first fryer on left gas pressure is in range 10.15 in"
type textarea "x"
type textarea "Arrived onsite checked first fryer on left gas pressure is in range 10.15 in."
type textarea "x"
type textarea "Arrived onsite checked first fryer on left gas pressure is in range 10.15 in.c"
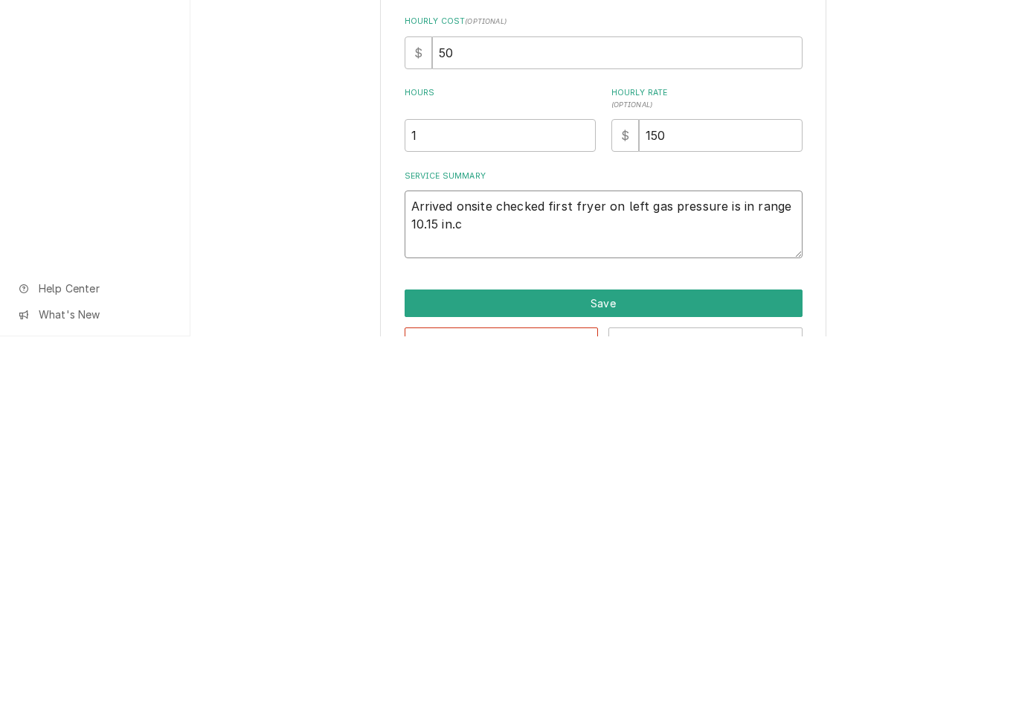
type textarea "x"
type textarea "Arrived onsite checked first fryer on left gas pressure is in range 10.15 in."
type textarea "x"
type textarea "Arrived onsite checked first fryer on left gas pressure is in range 10.15 i"
type textarea "x"
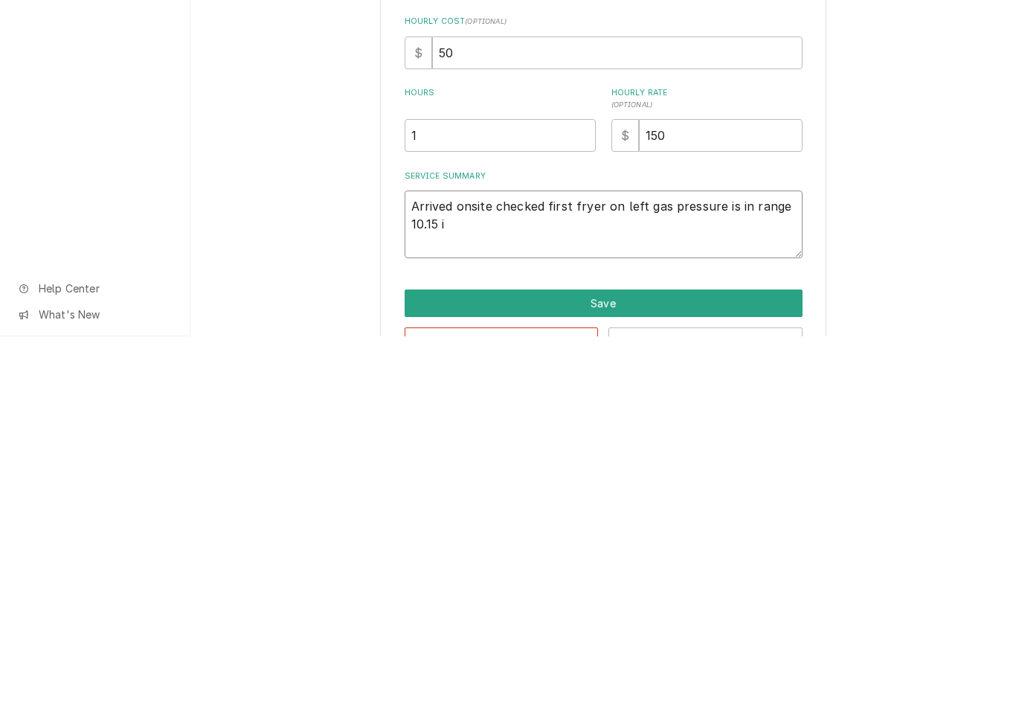
type textarea "Arrived onsite checked first fryer on left gas pressure is in range 10.15"
type textarea "x"
type textarea "Arrived onsite checked first fryer on left gas pressure is in range 10.15 I"
type textarea "x"
type textarea "Arrived onsite checked first fryer on left gas pressure is in range 10.15 I."
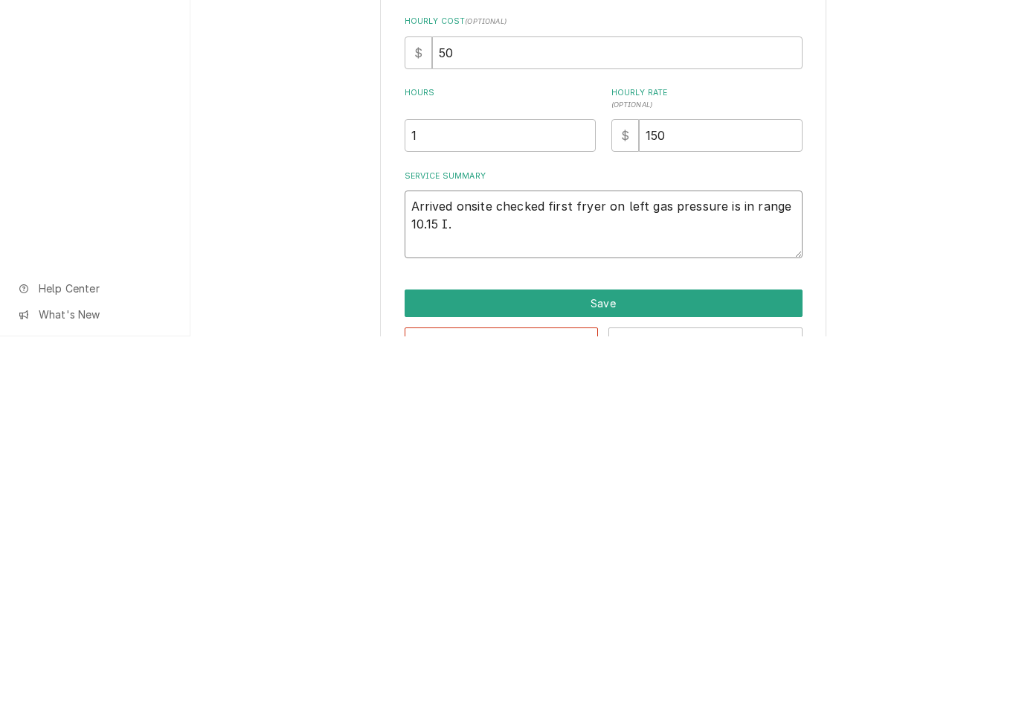
type textarea "x"
type textarea "Arrived onsite checked first fryer on left gas pressure is in range 10.15 I"
type textarea "x"
type textarea "Arrived onsite checked first fryer on left gas pressure is in range 10.15 IN."
type textarea "x"
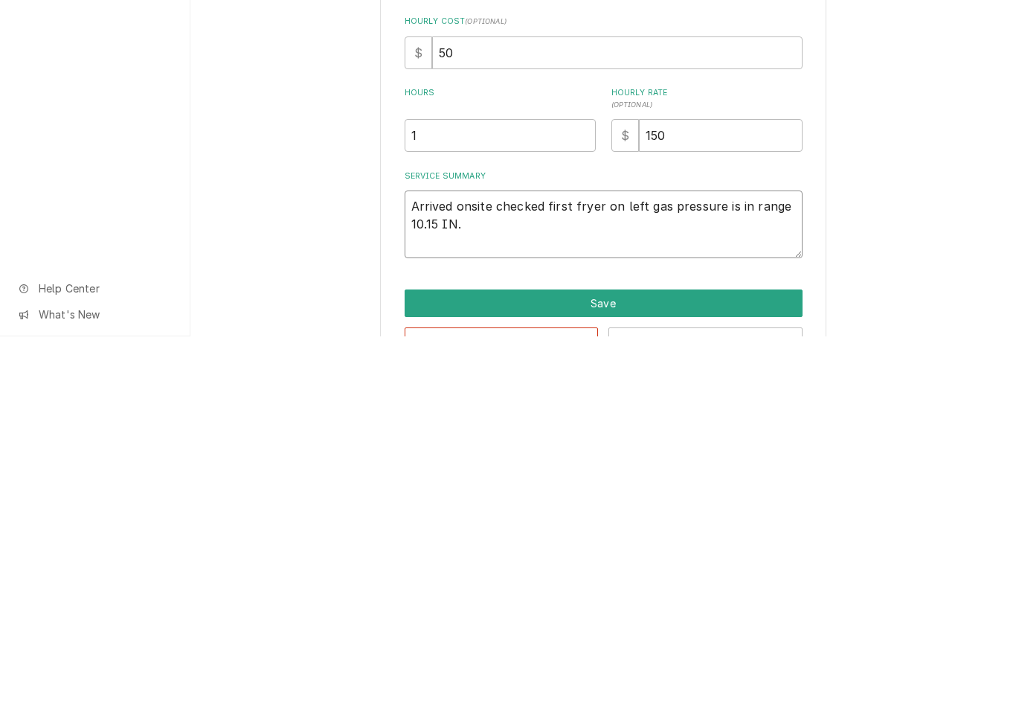
type textarea "Arrived onsite checked first fryer on left gas pressure is in range 10.15 IN.W"
type textarea "x"
type textarea "Arrived onsite checked first fryer on left gas pressure is in range 10.15 IN.W."
type textarea "x"
type textarea "Arrived onsite checked first fryer on left gas pressure is in range 10.15 IN.W.C"
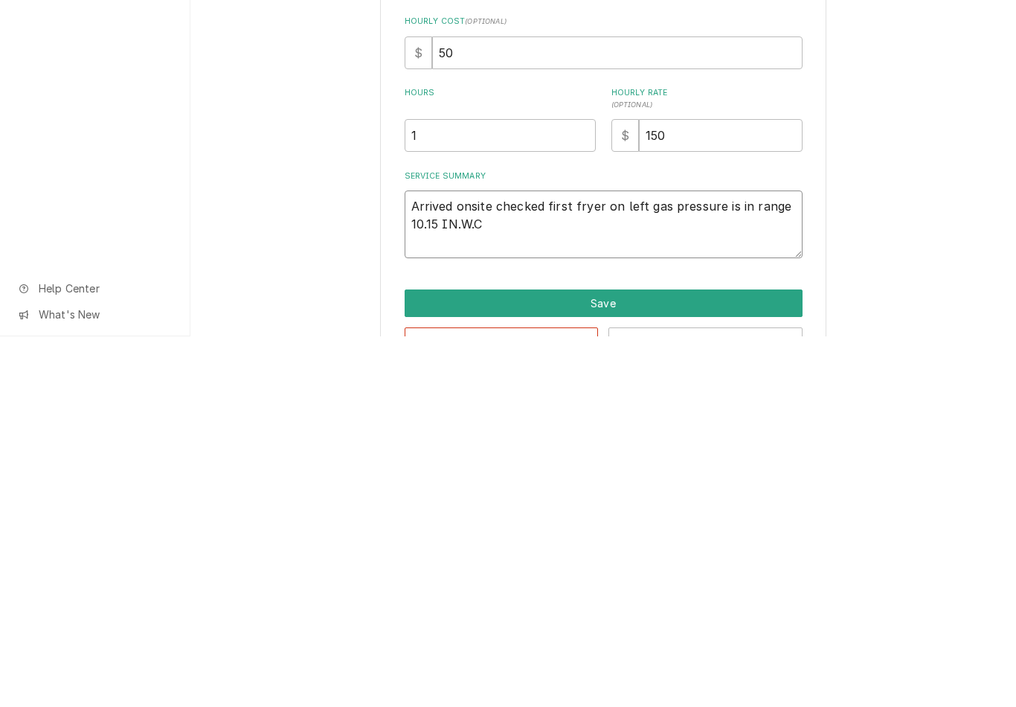
type textarea "x"
type textarea "Arrived onsite checked first fryer on left gas pressure is in range 10.15 IN.W.C"
type textarea "x"
type textarea "Arrived onsite checked first fryer on left gas pressure is in range 10.15 IN.W.…"
type textarea "x"
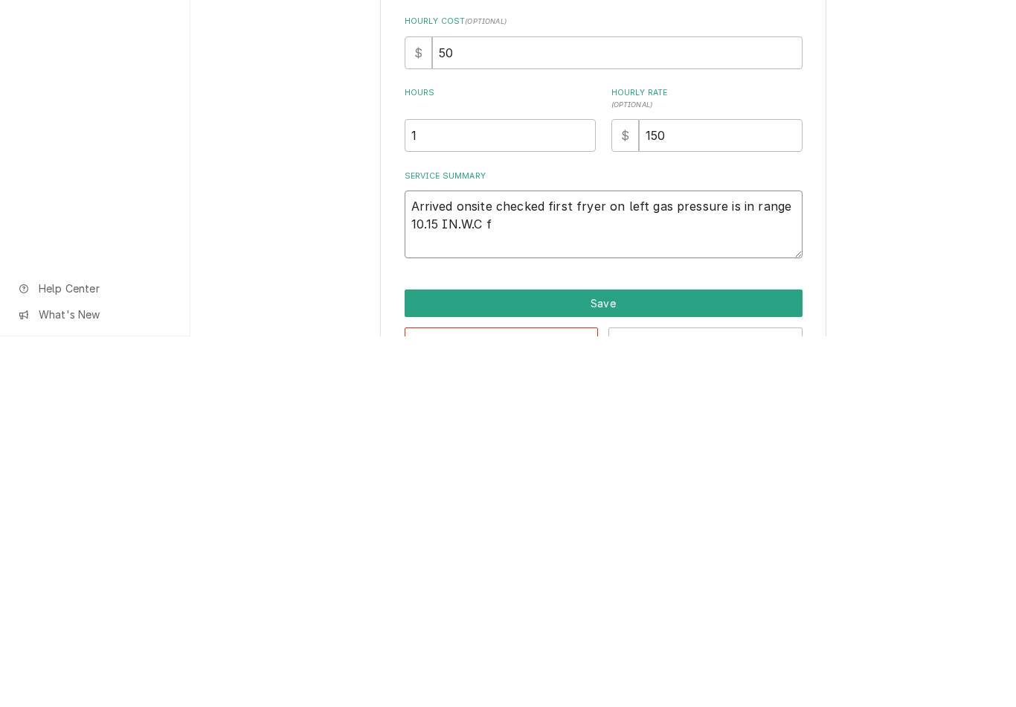
type textarea "Arrived onsite checked first fryer on left gas pressure is in range 10.15 IN.W.…"
type textarea "x"
type textarea "Arrived onsite checked first fryer on left gas pressure is in range 10.15 IN.W.…"
type textarea "x"
type textarea "Arrived onsite checked first fryer on left gas pressure is in range 10.15 IN.W.…"
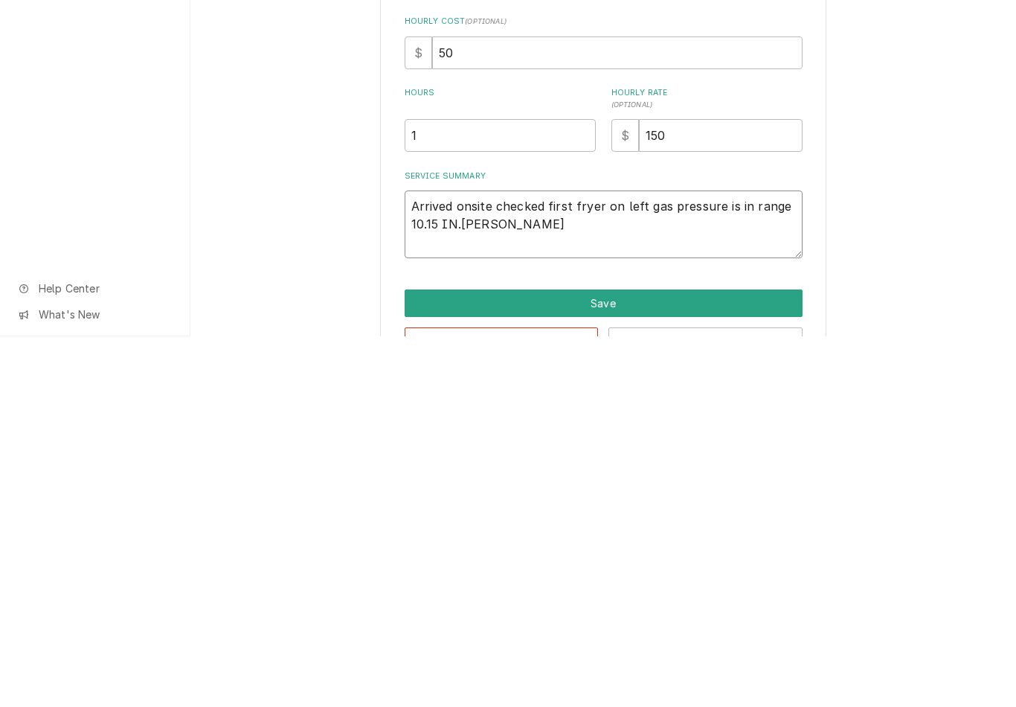
type textarea "x"
type textarea "Arrived onsite checked first fryer on left gas pressure is in range 10.15 IN.W.…"
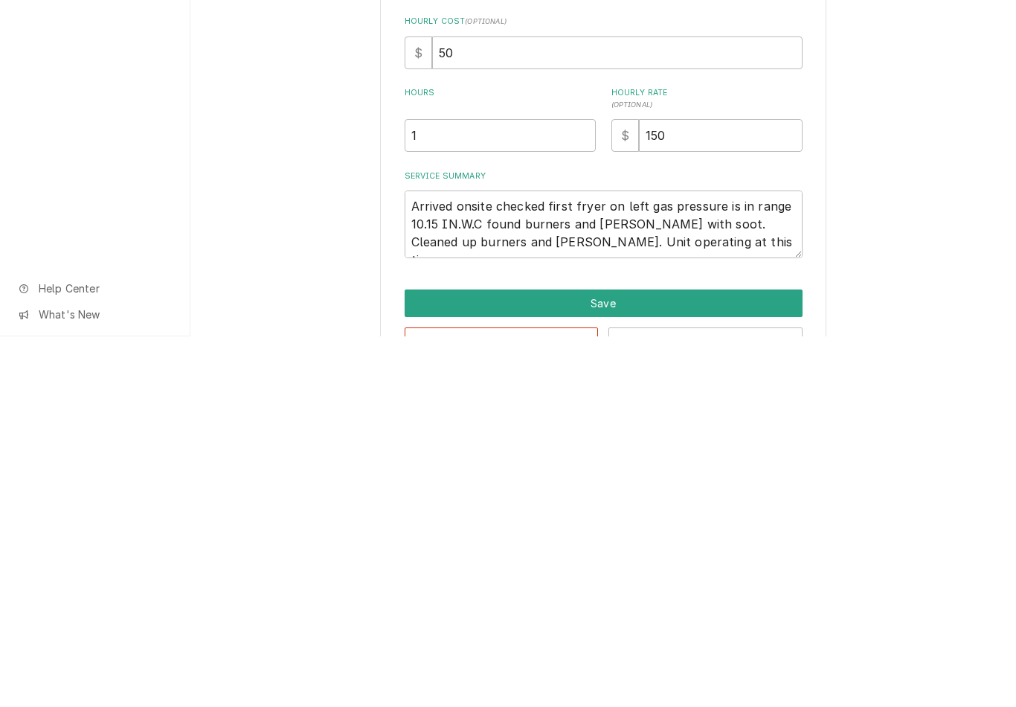
click at [669, 660] on button "Save" at bounding box center [604, 674] width 398 height 28
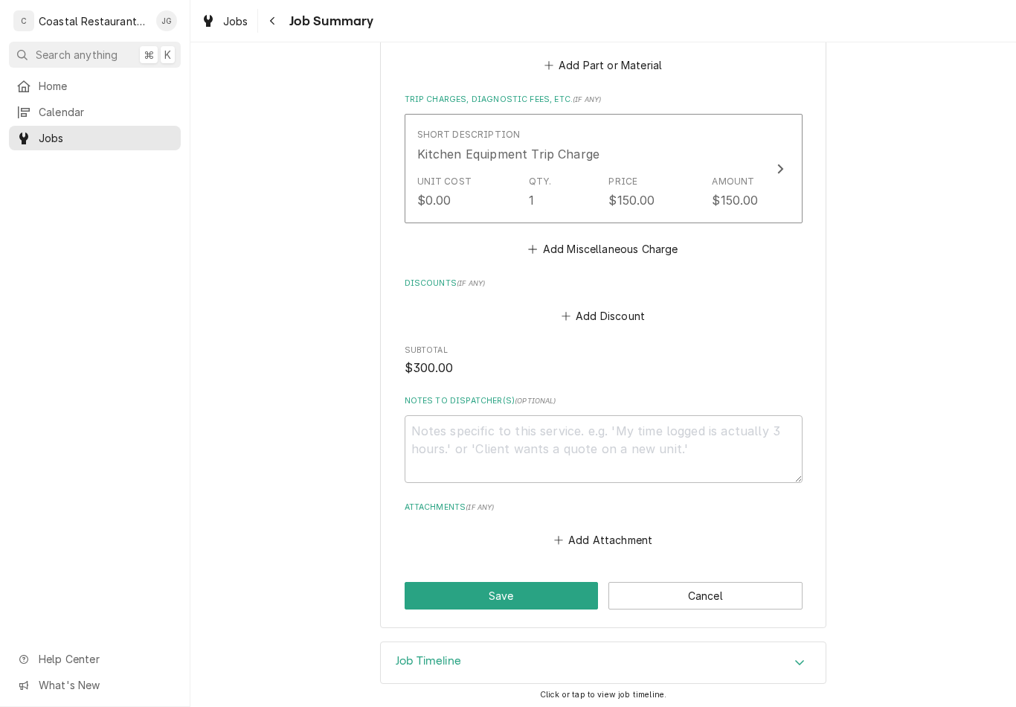
scroll to position [705, 0]
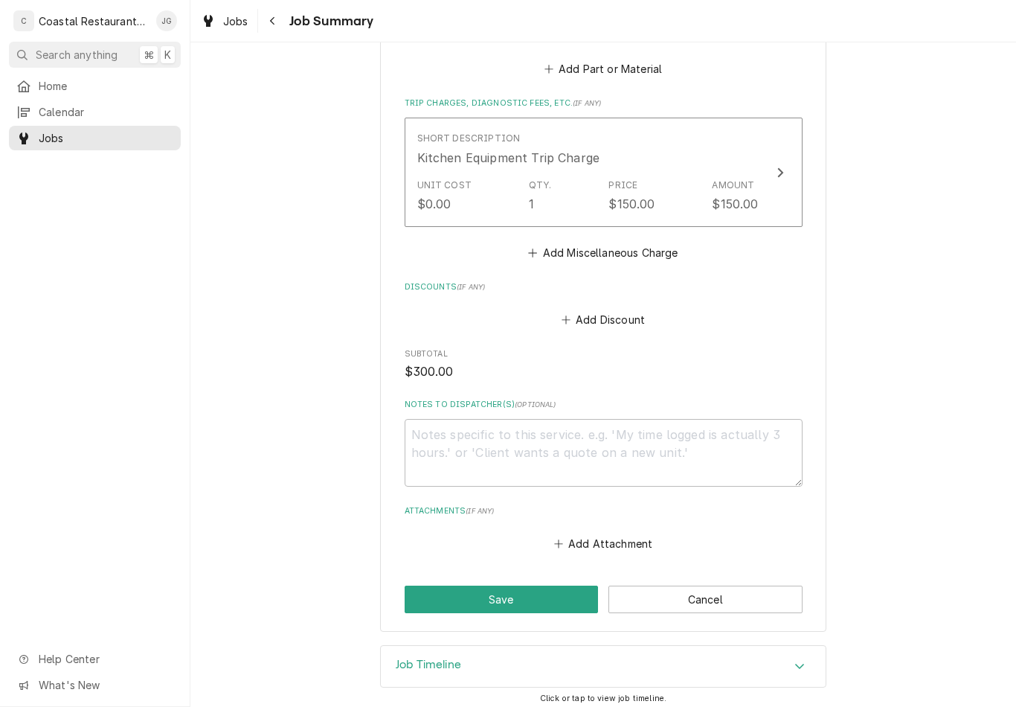
click at [527, 594] on button "Save" at bounding box center [502, 600] width 194 height 28
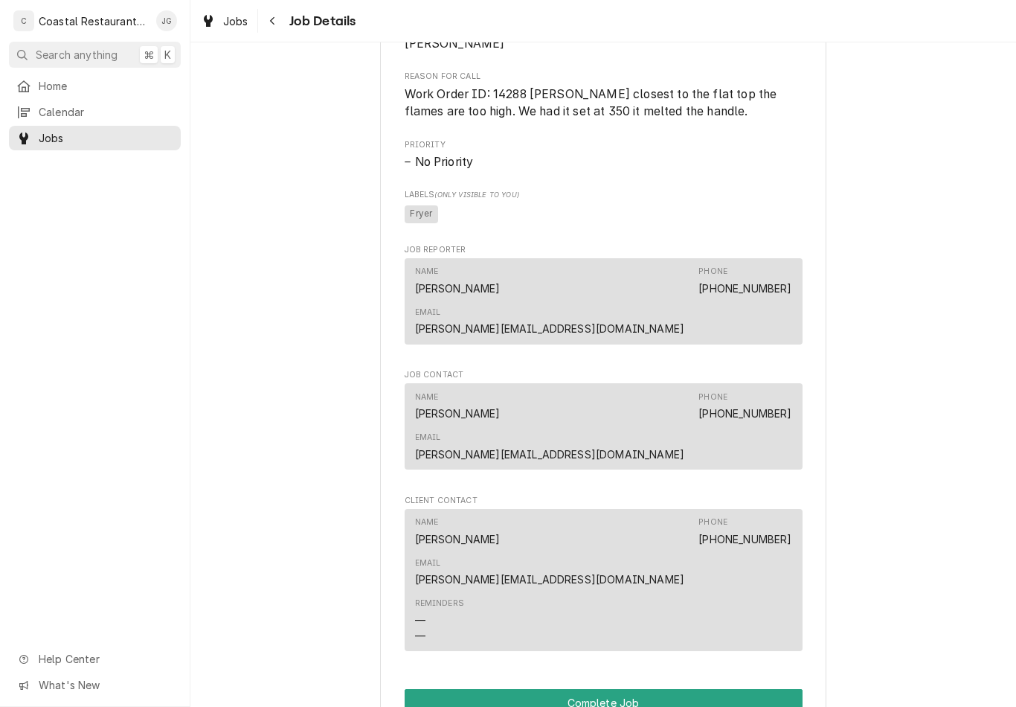
scroll to position [989, 0]
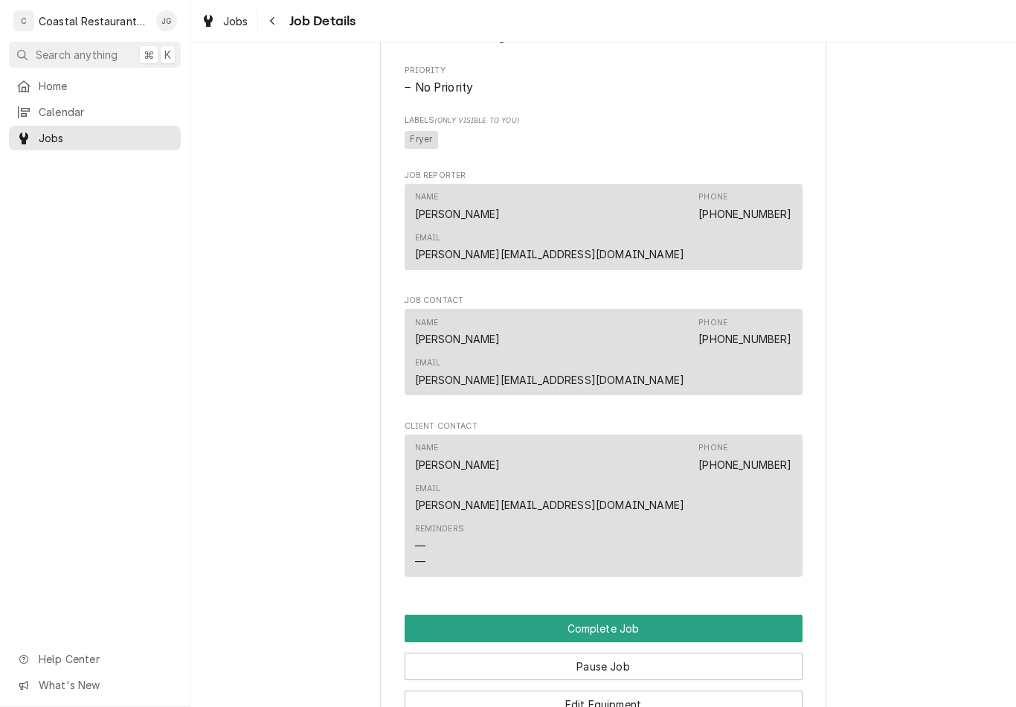
click at [667, 615] on button "Complete Job" at bounding box center [604, 629] width 398 height 28
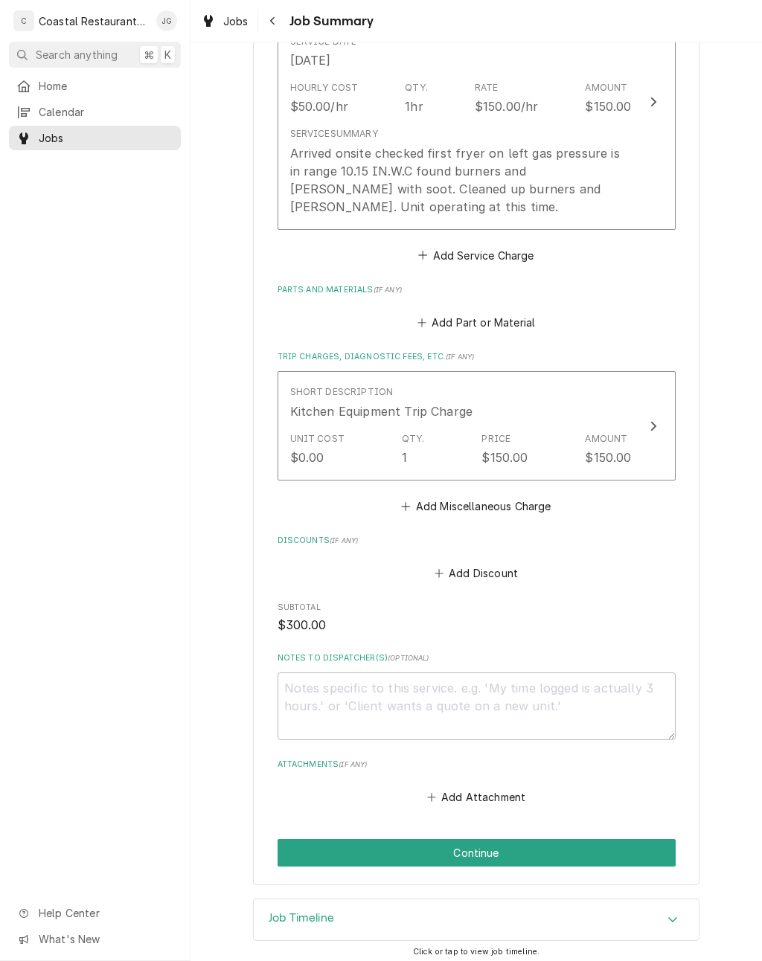
scroll to position [450, 0]
click at [542, 706] on button "Continue" at bounding box center [477, 854] width 398 height 28
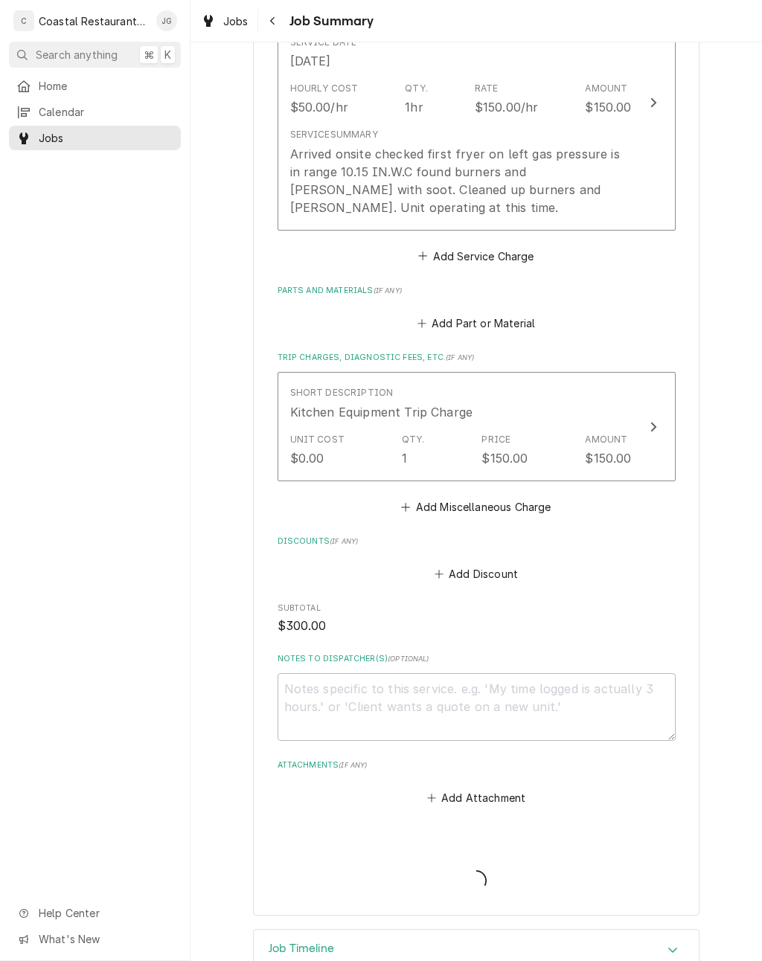
type textarea "x"
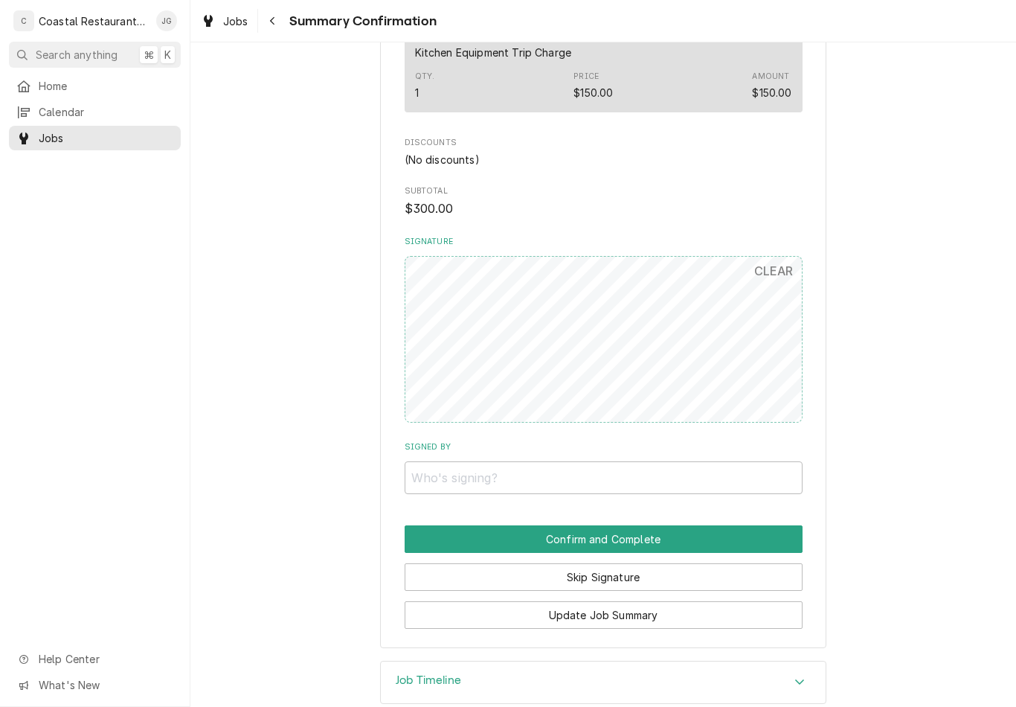
scroll to position [696, 0]
click at [531, 464] on input "Signed By" at bounding box center [604, 476] width 398 height 33
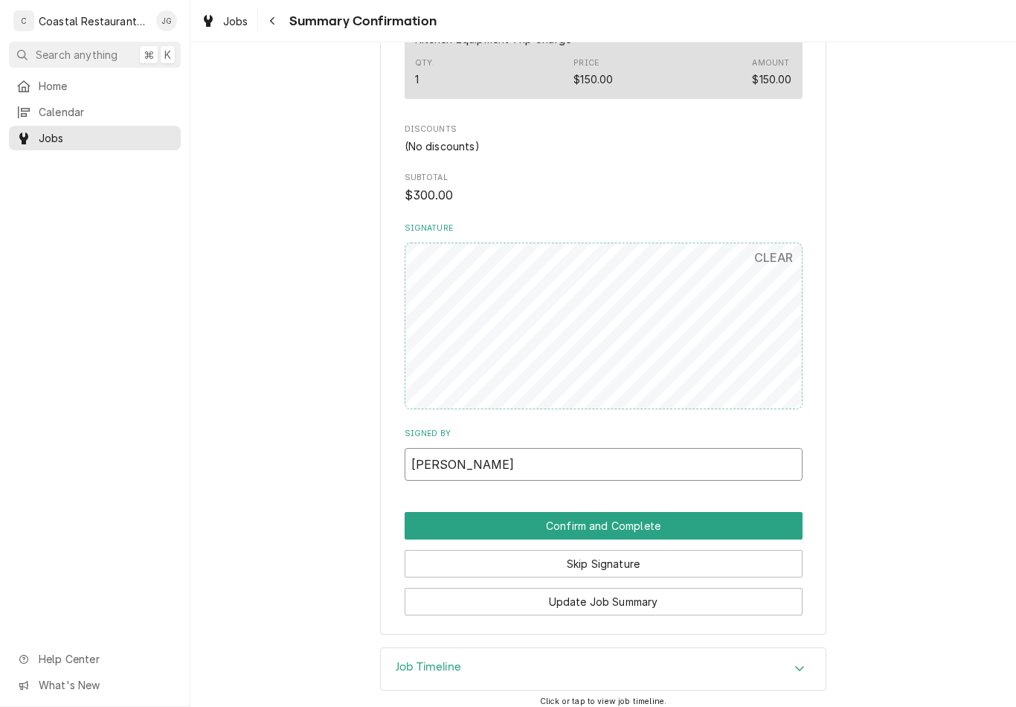
scroll to position [708, 0]
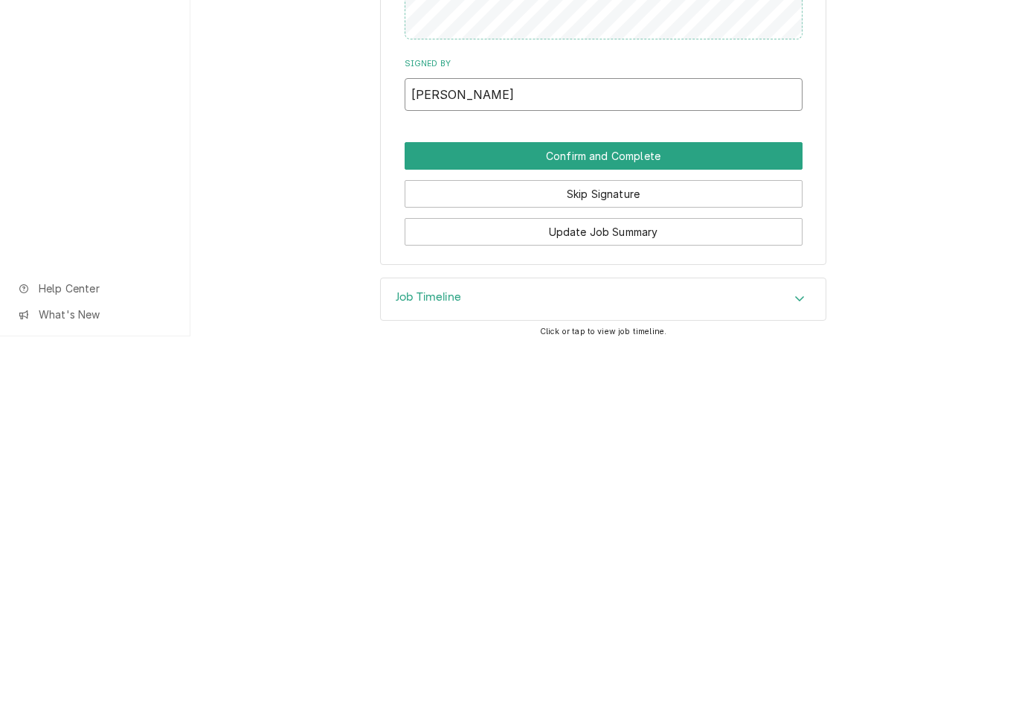
type input "Marvin"
click at [690, 513] on button "Confirm and Complete" at bounding box center [604, 527] width 398 height 28
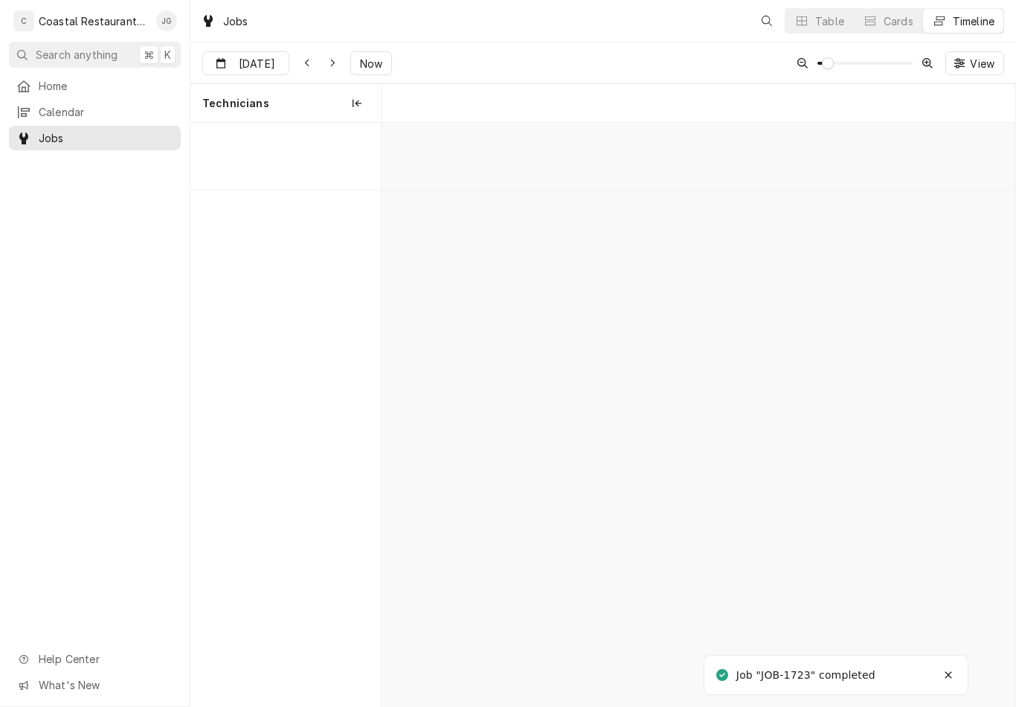
scroll to position [0, 12567]
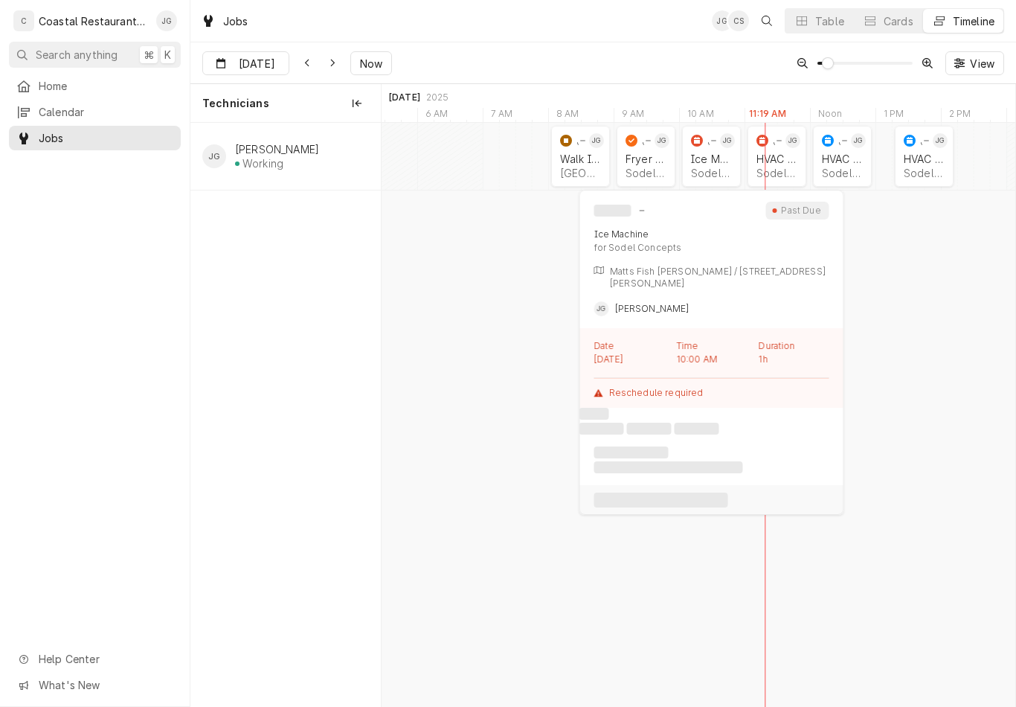
click at [715, 158] on div "Ice Machine" at bounding box center [711, 159] width 41 height 13
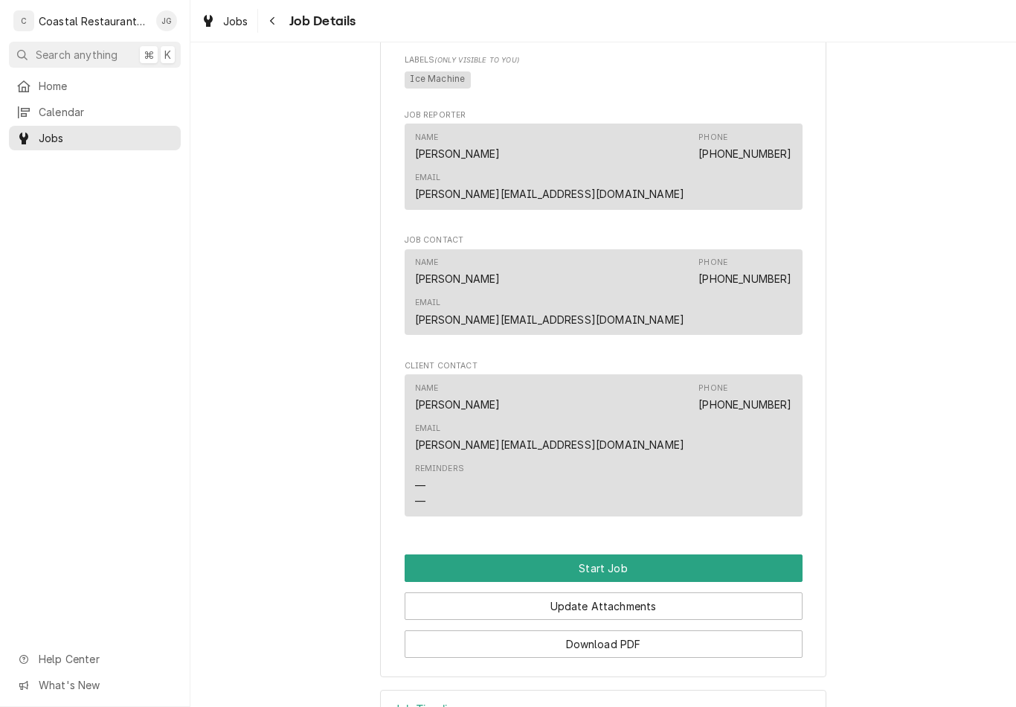
scroll to position [851, 0]
click at [629, 555] on button "Start Job" at bounding box center [604, 569] width 398 height 28
